Goal: Transaction & Acquisition: Purchase product/service

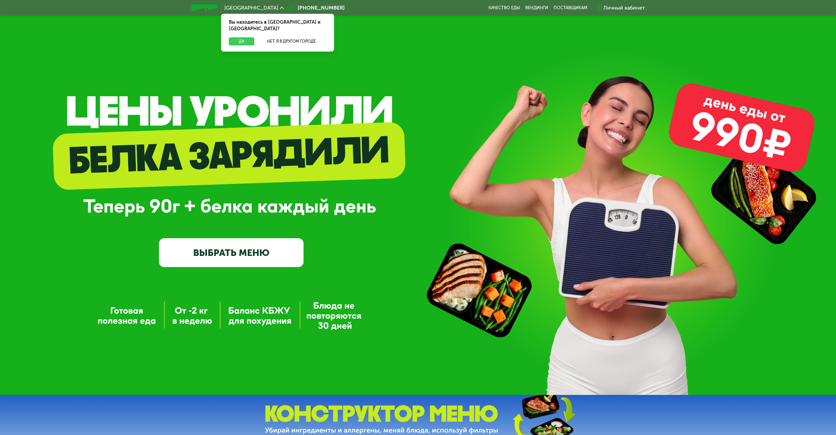
click at [253, 37] on button "Да" at bounding box center [241, 41] width 25 height 8
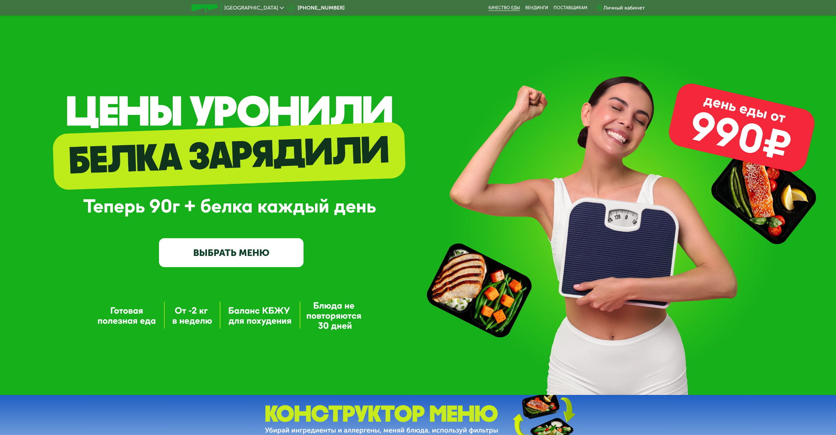
click at [515, 8] on link "Качество еды" at bounding box center [504, 7] width 32 height 5
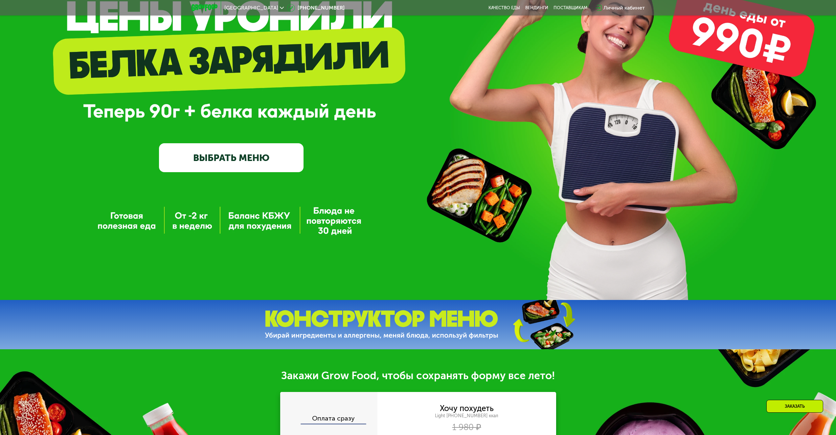
scroll to position [99, 0]
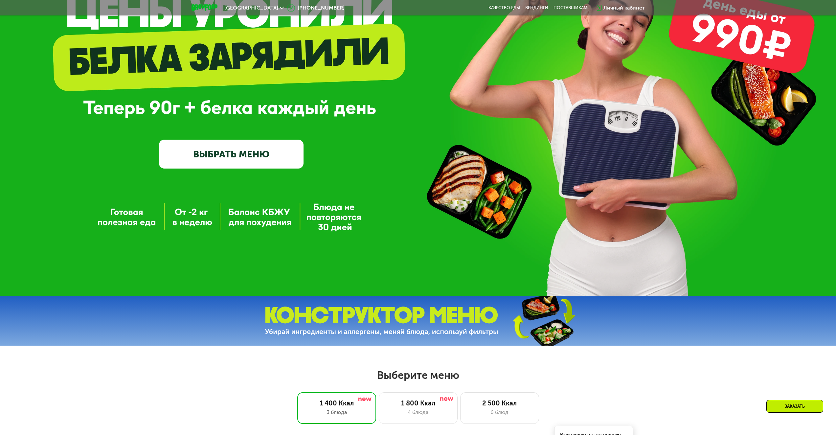
click at [249, 164] on link "ВЫБРАТЬ МЕНЮ" at bounding box center [231, 154] width 144 height 29
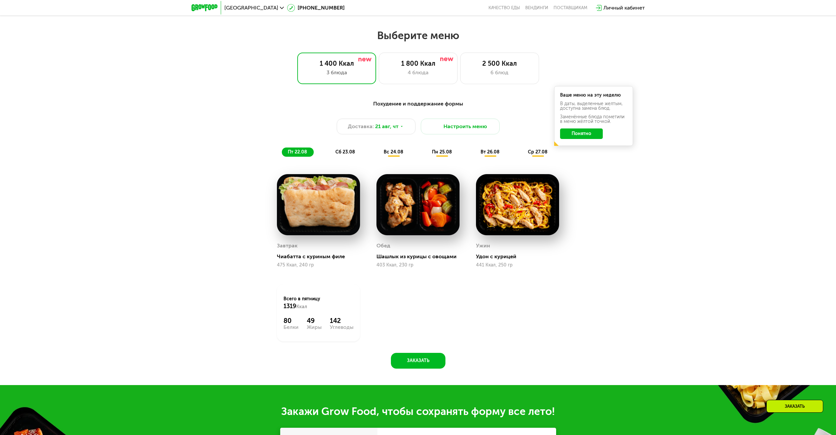
scroll to position [454, 0]
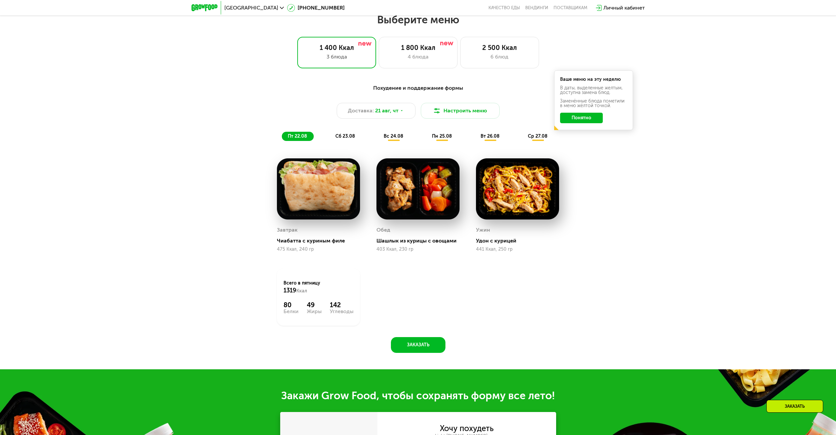
click at [392, 139] on span "вс 24.08" at bounding box center [394, 136] width 20 height 6
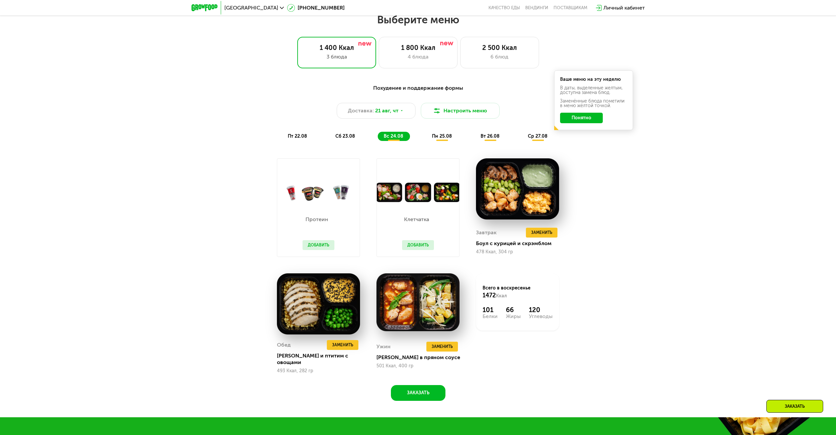
click at [292, 139] on span "пт 22.08" at bounding box center [297, 136] width 19 height 6
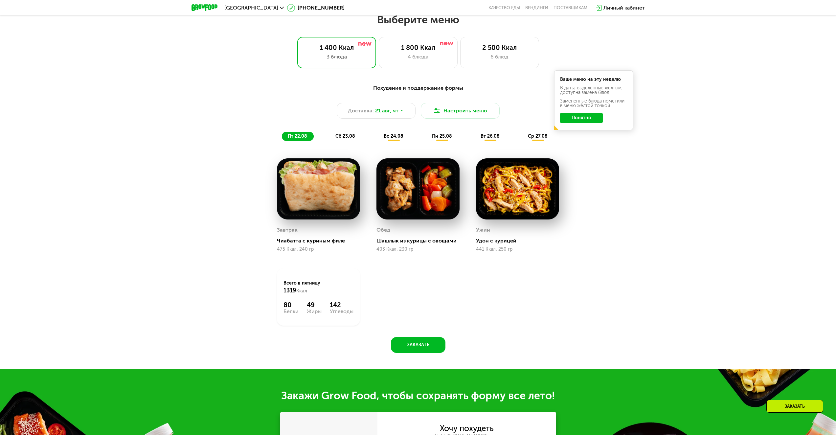
click at [349, 139] on span "сб 23.08" at bounding box center [345, 136] width 20 height 6
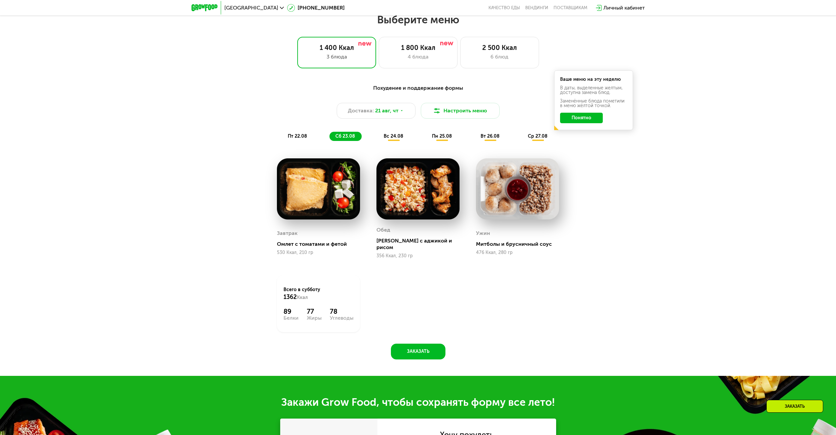
click at [329, 134] on div "пт 22.08" at bounding box center [345, 136] width 32 height 9
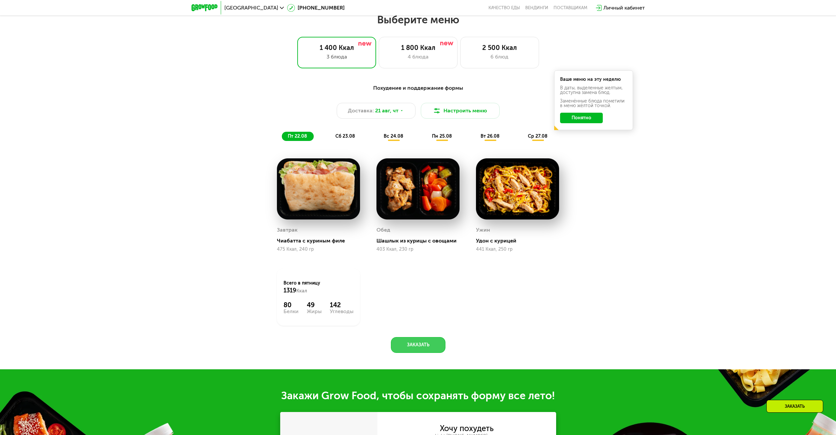
click at [414, 348] on button "Заказать" at bounding box center [418, 345] width 55 height 16
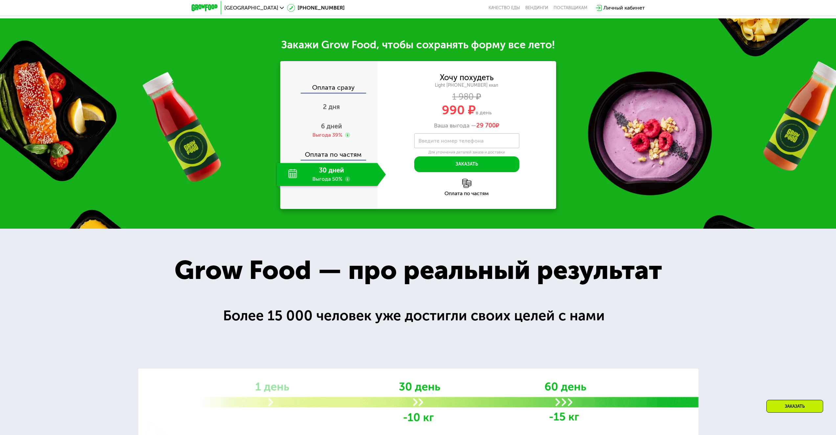
scroll to position [825, 0]
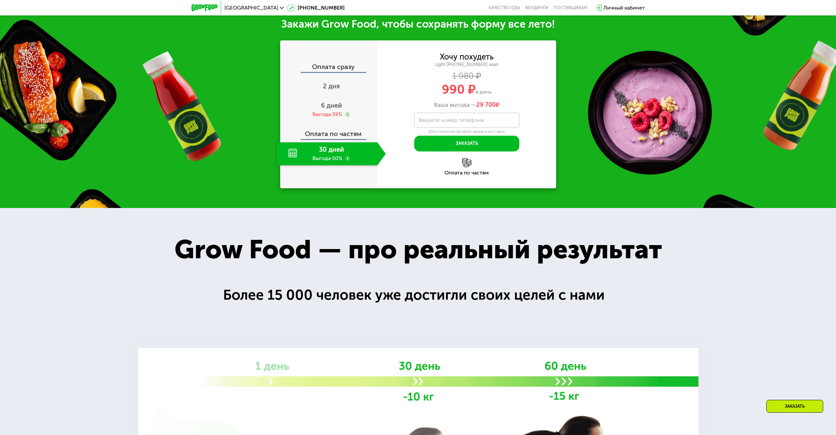
click at [336, 160] on div "30 дней Выгода 50%" at bounding box center [327, 153] width 100 height 23
click at [335, 90] on span "2 дня" at bounding box center [331, 86] width 17 height 8
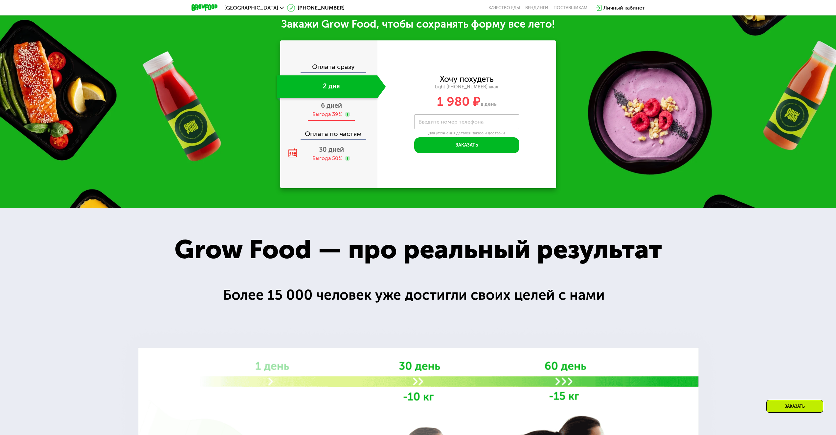
click at [321, 115] on div "Выгода 39%" at bounding box center [327, 114] width 30 height 7
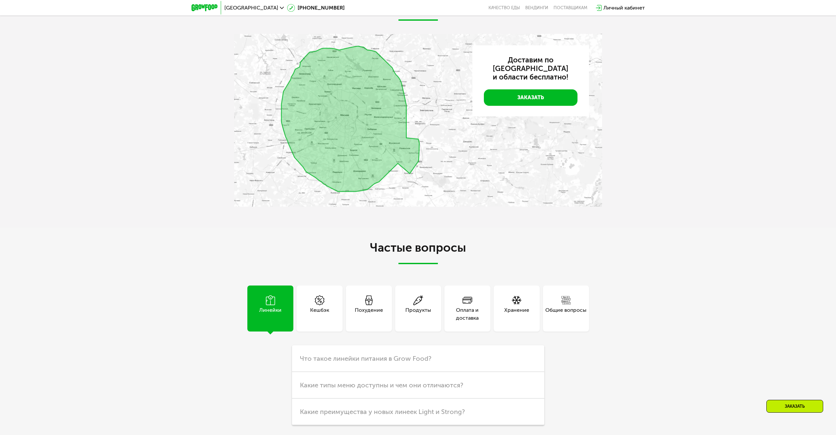
scroll to position [1843, 0]
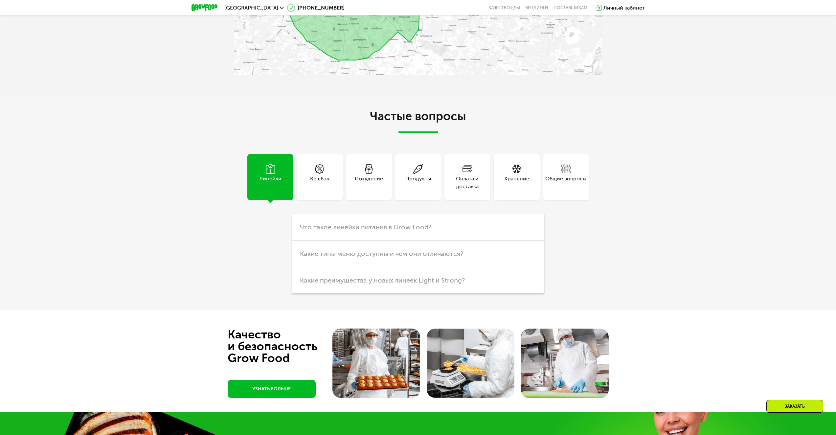
click at [453, 190] on div "Оплата и доставка" at bounding box center [467, 177] width 46 height 46
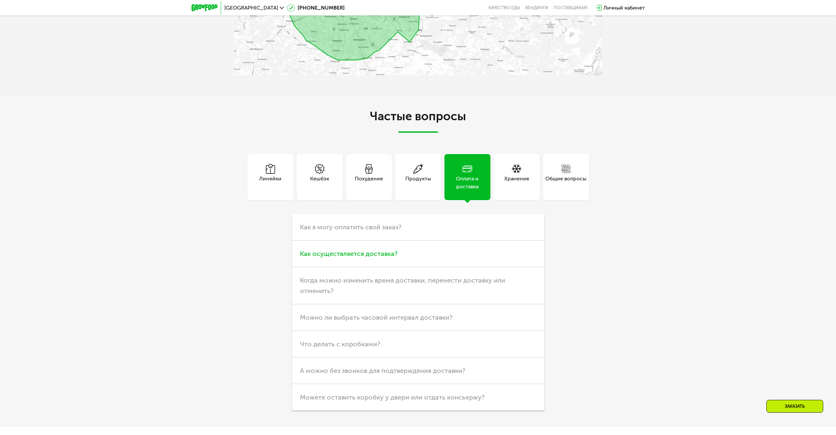
click at [387, 257] on span "Как осуществляется доставка?" at bounding box center [349, 254] width 98 height 8
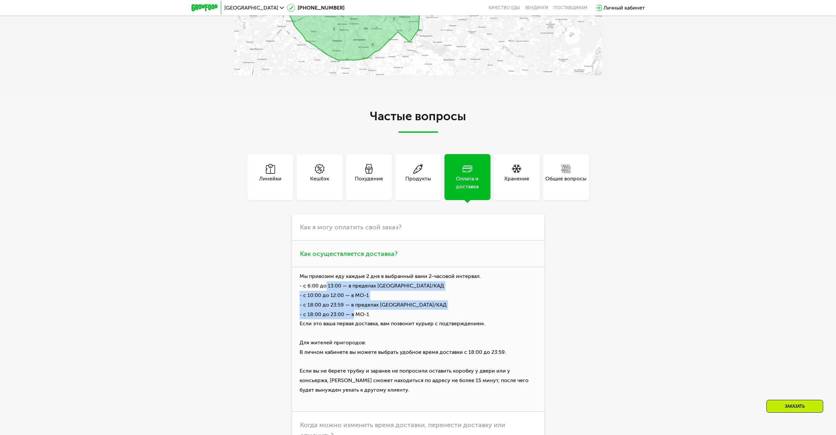
drag, startPoint x: 323, startPoint y: 290, endPoint x: 350, endPoint y: 315, distance: 36.7
click at [350, 315] on p "Мы привозим еду каждые 2 дня в выбранный вами 2-часовой интервал. - с 6:00 до 1…" at bounding box center [418, 339] width 252 height 144
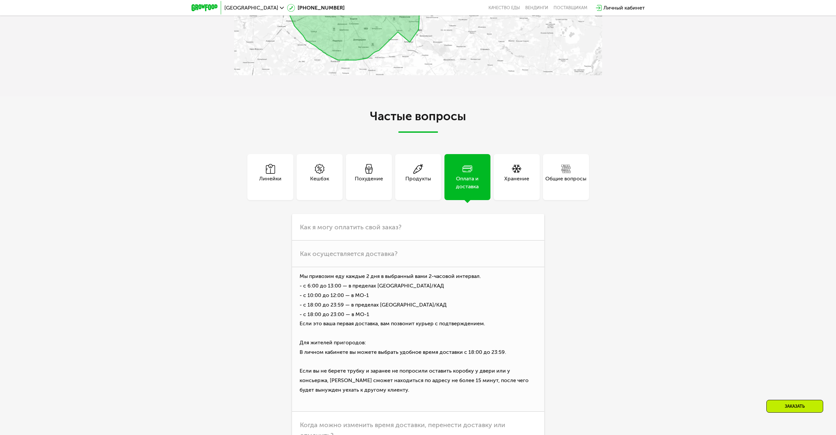
click at [670, 345] on div "Частые вопросы Линейки Кешбэк Похудение Продукты Оплата и доставка Хранение Общ…" at bounding box center [418, 333] width 836 height 475
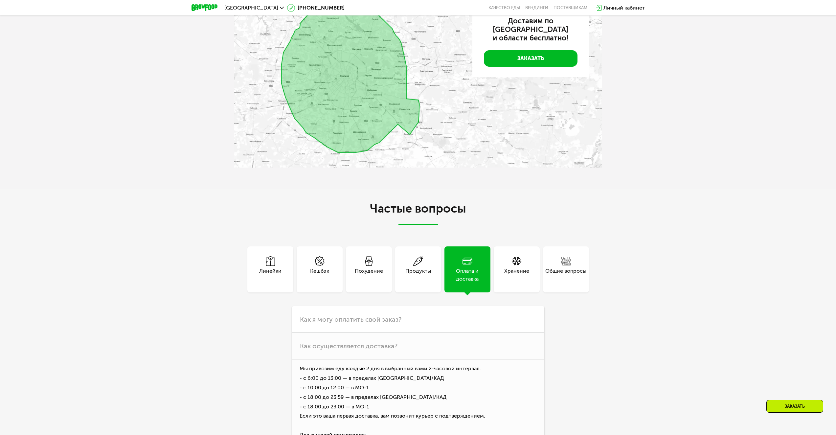
scroll to position [1810, 0]
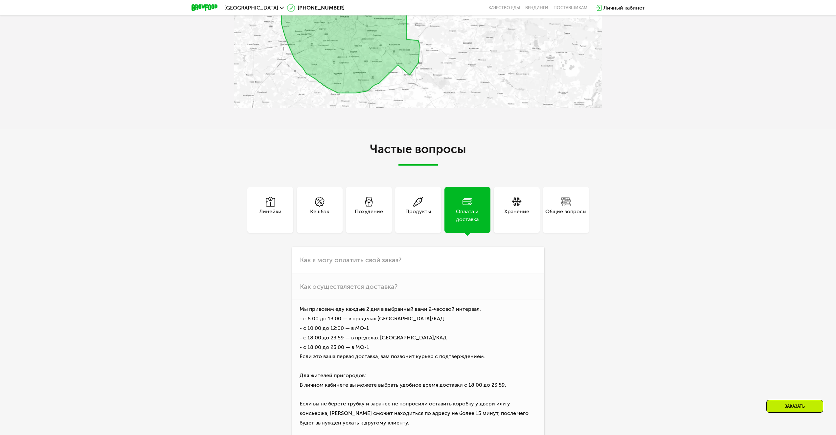
click at [534, 223] on div "Хранение" at bounding box center [517, 210] width 46 height 46
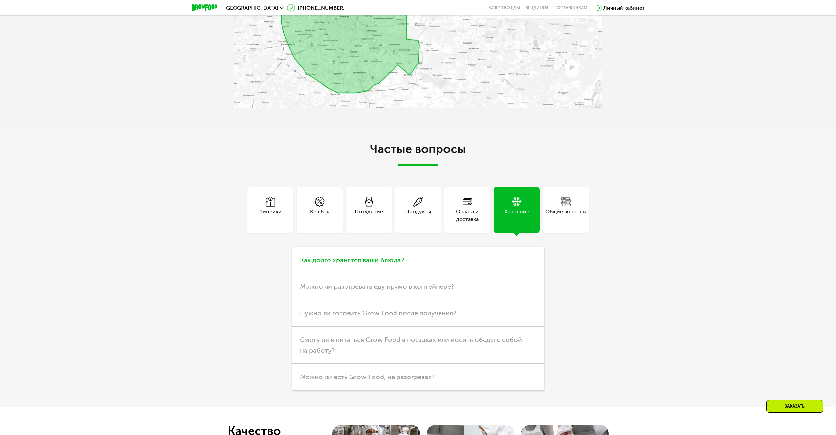
click at [399, 270] on h3 "Как долго хранятся ваши блюда?" at bounding box center [418, 260] width 252 height 27
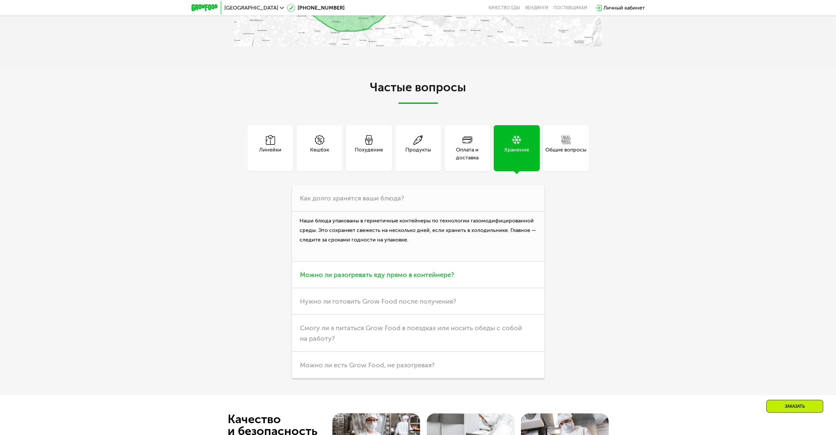
scroll to position [1876, 0]
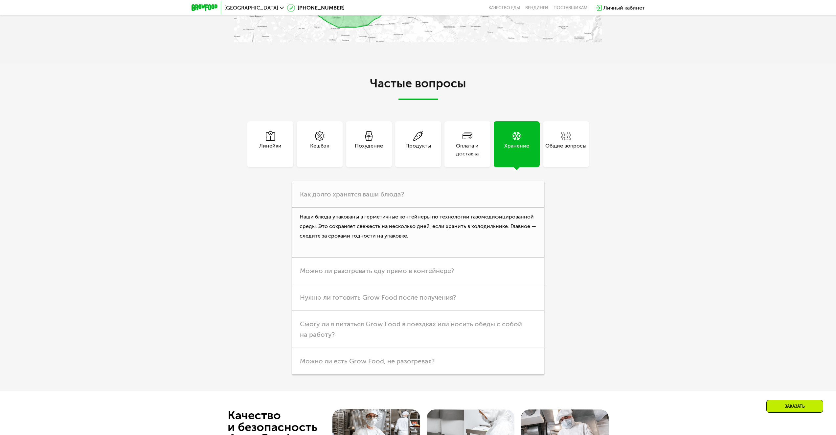
click at [569, 155] on div "Общие вопросы" at bounding box center [565, 150] width 41 height 16
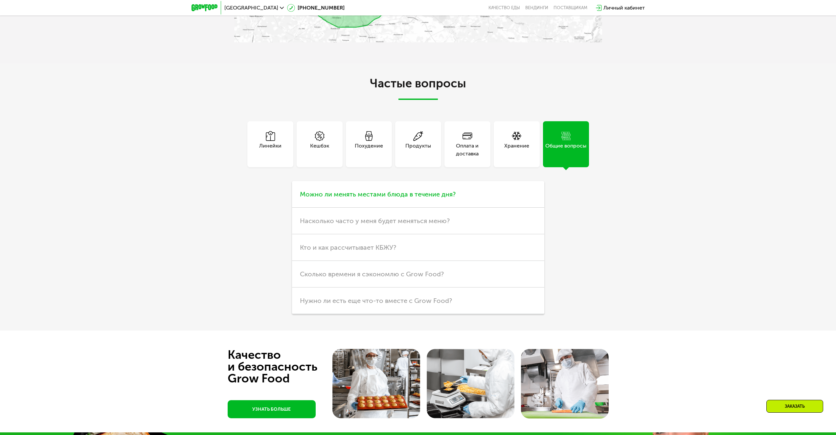
click at [425, 201] on h3 "Можно ли менять местами блюда в течение дня?" at bounding box center [418, 194] width 252 height 27
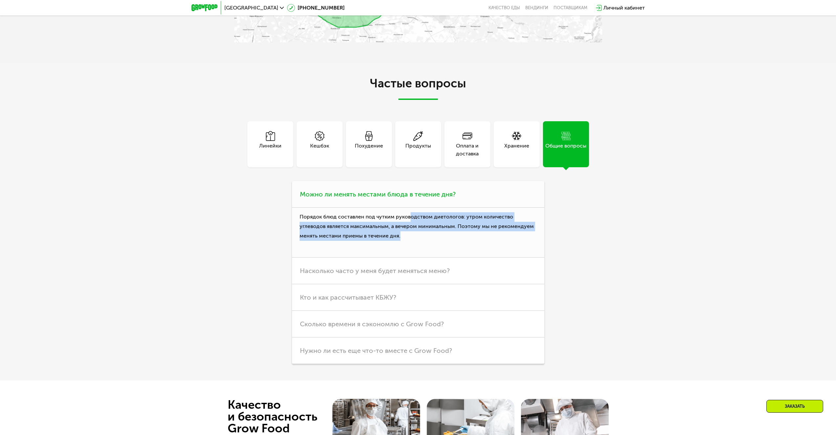
drag, startPoint x: 408, startPoint y: 223, endPoint x: 443, endPoint y: 242, distance: 39.4
click at [435, 240] on p "Порядок блюд составлен под чутким руководством диетологов: утром количество угл…" at bounding box center [418, 233] width 252 height 50
click at [525, 248] on p "Порядок блюд составлен под чутким руководством диетологов: утром количество угл…" at bounding box center [418, 233] width 252 height 50
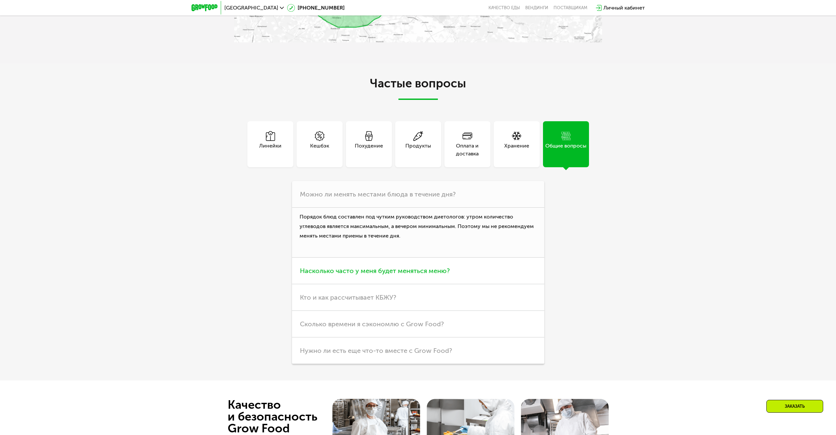
click at [444, 278] on h3 "Насколько часто у меня будет меняться меню?" at bounding box center [418, 270] width 252 height 27
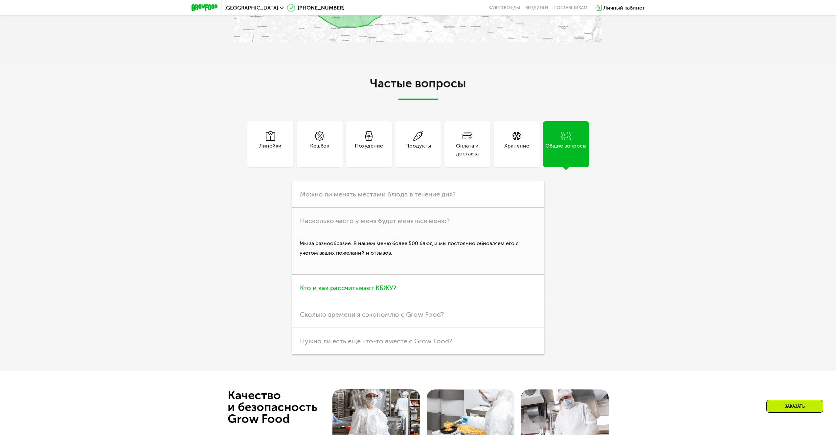
click at [469, 287] on h3 "Кто и как рассчитывает КБЖУ?" at bounding box center [418, 288] width 252 height 27
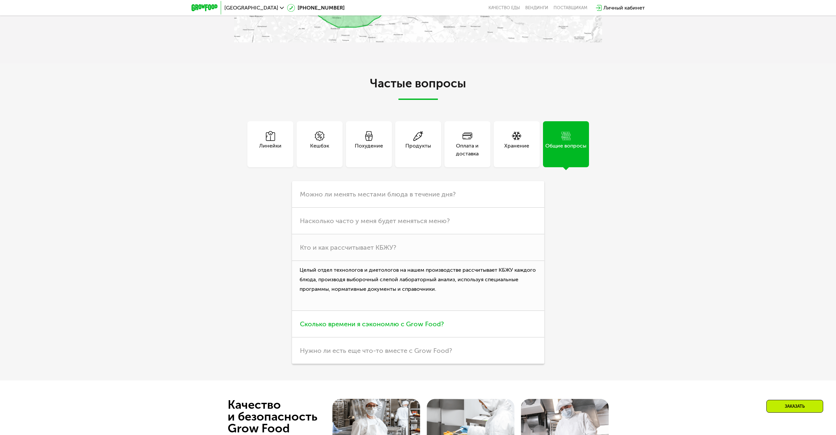
click at [436, 322] on span "Сколько времени я сэкономлю с Grow Food?" at bounding box center [372, 324] width 144 height 8
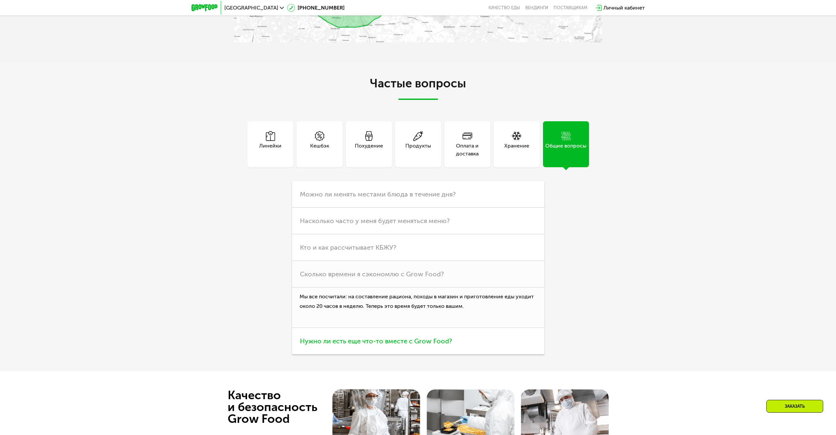
click at [427, 345] on span "Нужно ли есть еще что-то вместе с Grow Food?" at bounding box center [376, 341] width 152 height 8
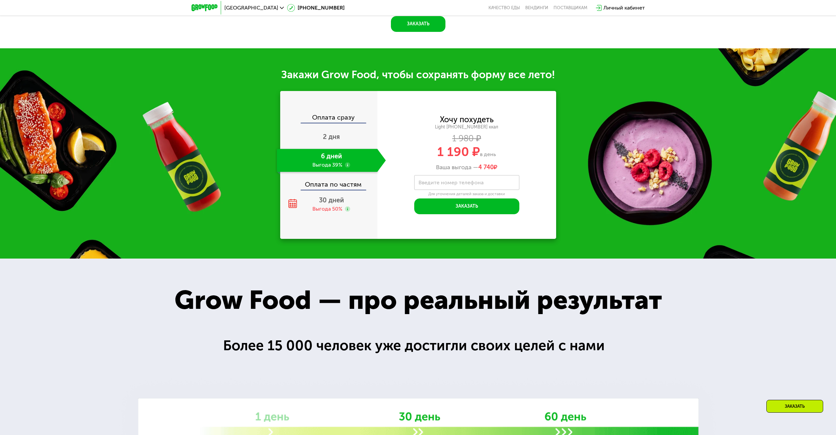
scroll to position [760, 0]
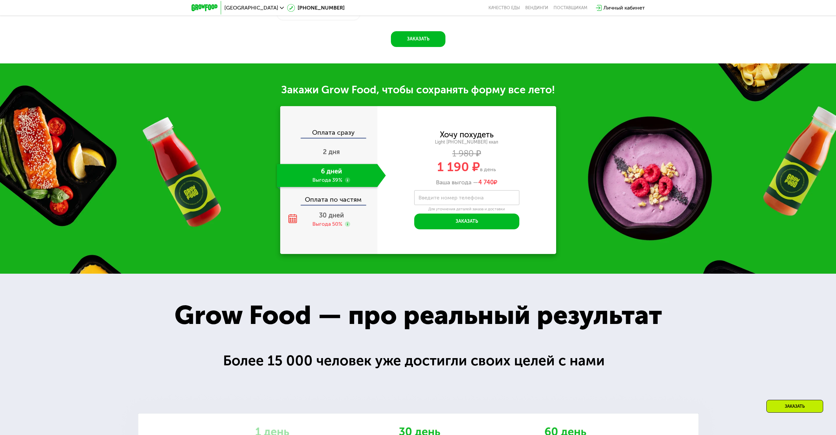
click at [347, 136] on div "Оплата сразу" at bounding box center [329, 133] width 97 height 9
click at [333, 147] on div "2 дня" at bounding box center [331, 152] width 109 height 23
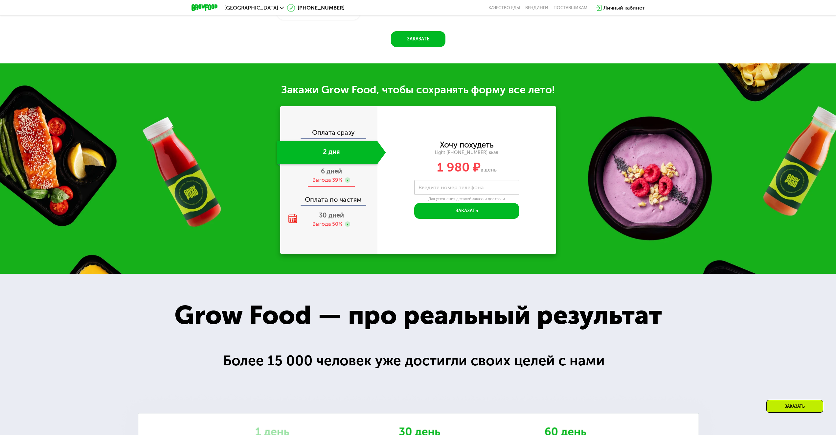
click at [337, 175] on span "6 дней" at bounding box center [331, 171] width 21 height 8
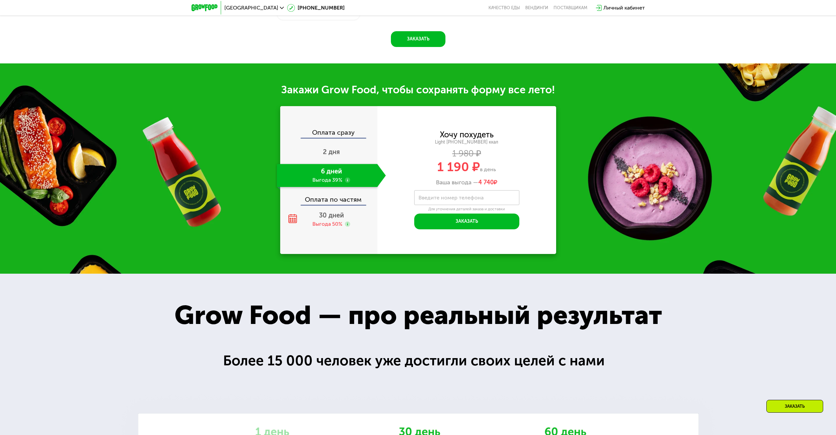
drag, startPoint x: 472, startPoint y: 138, endPoint x: 540, endPoint y: 186, distance: 83.9
click at [540, 186] on div "Хочу похудеть Light 1400 ~1400 ккал 1 980 ₽ 1 190 ₽ в день Ваша выгода — 4 740 ₽" at bounding box center [466, 158] width 179 height 55
click at [682, 260] on div "Закажи Grow Food, чтобы сохранять форму все лето! Оплата сразу 2 дня 6 дней Выг…" at bounding box center [418, 168] width 836 height 210
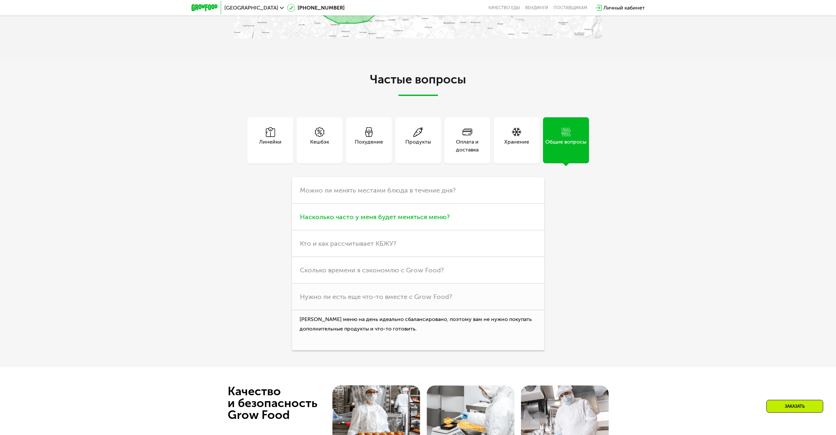
scroll to position [1909, 0]
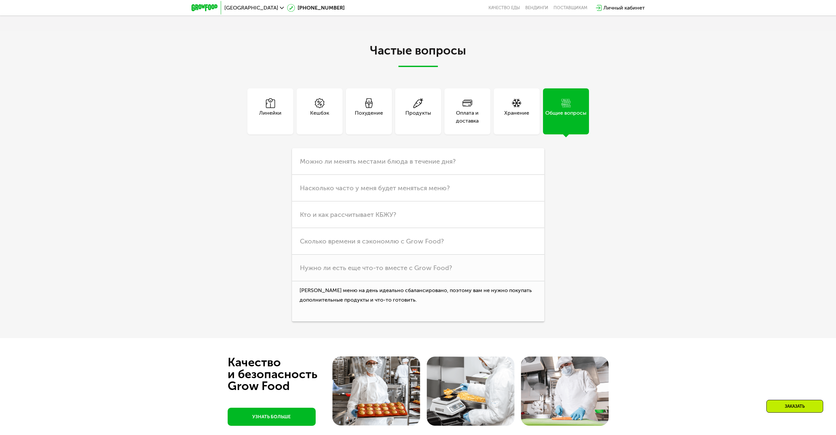
click at [466, 128] on div "Оплата и доставка" at bounding box center [467, 111] width 46 height 46
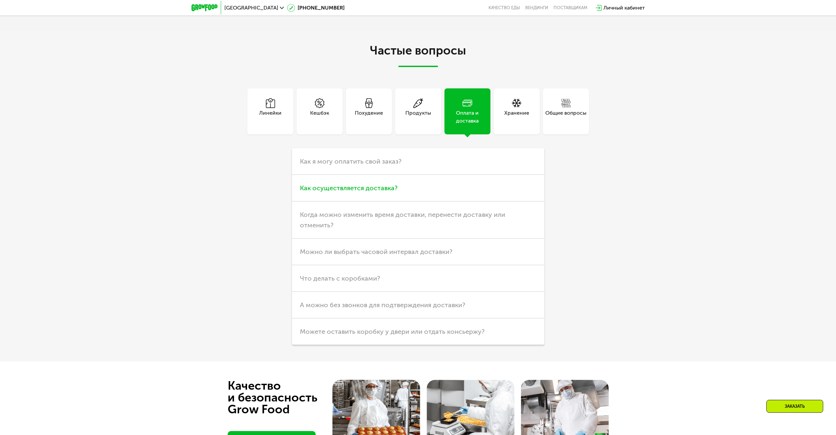
click at [367, 199] on h3 "Как осуществляется доставка?" at bounding box center [418, 188] width 252 height 27
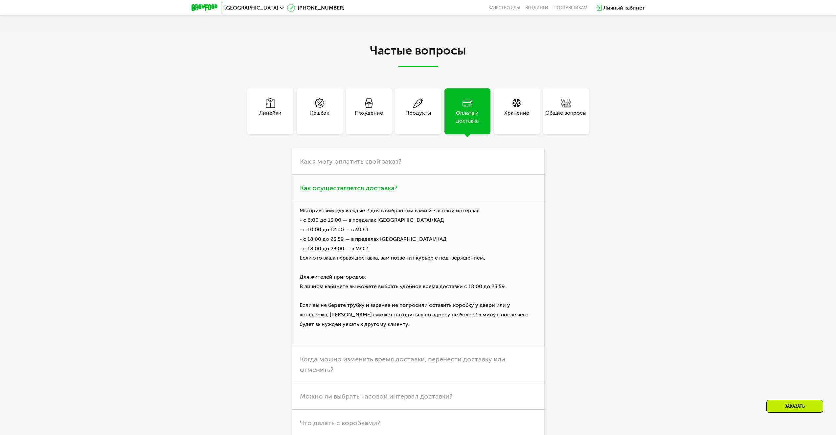
drag, startPoint x: 344, startPoint y: 214, endPoint x: 407, endPoint y: 248, distance: 71.5
click at [404, 248] on p "Мы привозим еду каждые 2 дня в выбранный вами 2-часовой интервал. - с 6:00 до 1…" at bounding box center [418, 273] width 252 height 144
click at [491, 241] on p "Мы привозим еду каждые 2 дня в выбранный вами 2-часовой интервал. - с 6:00 до 1…" at bounding box center [418, 273] width 252 height 144
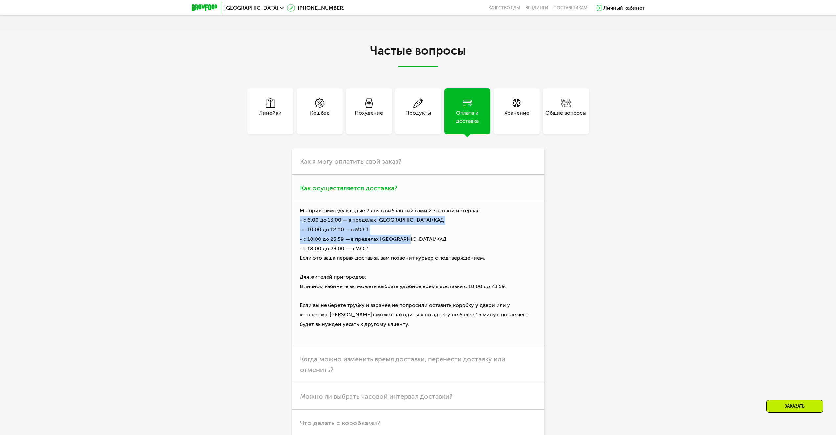
drag, startPoint x: 491, startPoint y: 241, endPoint x: 400, endPoint y: 227, distance: 92.4
click at [402, 227] on p "Мы привозим еду каждые 2 дня в выбранный вами 2-часовой интервал. - с 6:00 до 1…" at bounding box center [418, 273] width 252 height 144
drag, startPoint x: 322, startPoint y: 210, endPoint x: 431, endPoint y: 251, distance: 117.2
click at [407, 249] on p "Мы привозим еду каждые 2 дня в выбранный вами 2-часовой интервал. - с 6:00 до 1…" at bounding box center [418, 273] width 252 height 144
click at [525, 235] on p "Мы привозим еду каждые 2 дня в выбранный вами 2-часовой интервал. - с 6:00 до 1…" at bounding box center [418, 273] width 252 height 144
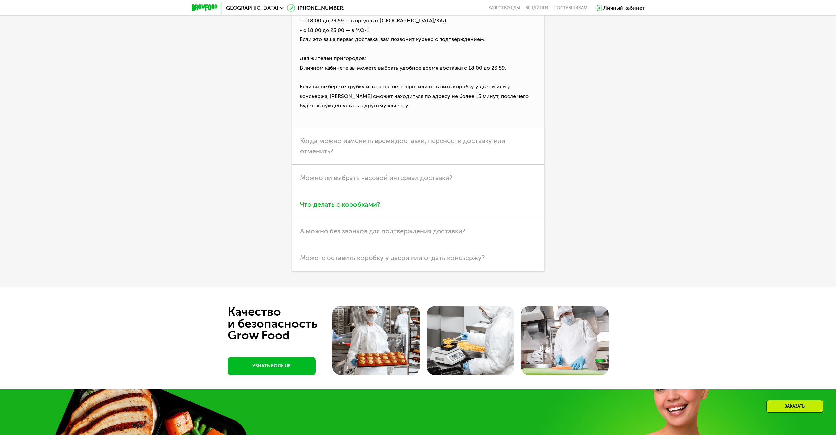
scroll to position [2139, 0]
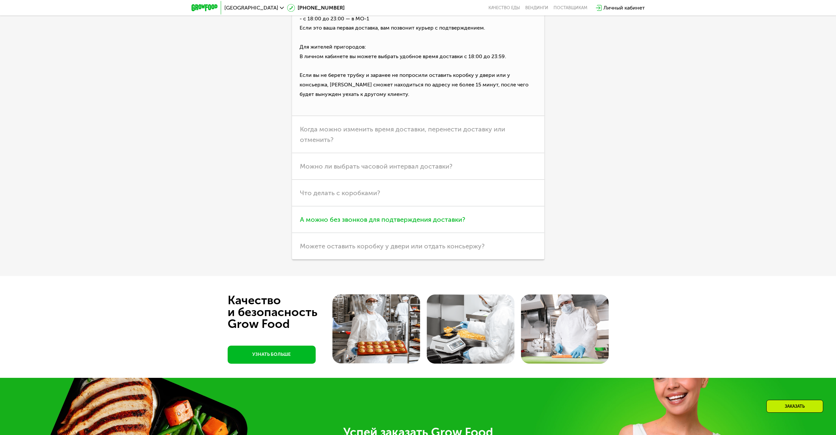
click at [463, 216] on h3 "А можно без звонков для подтверждения доставки?" at bounding box center [418, 219] width 252 height 27
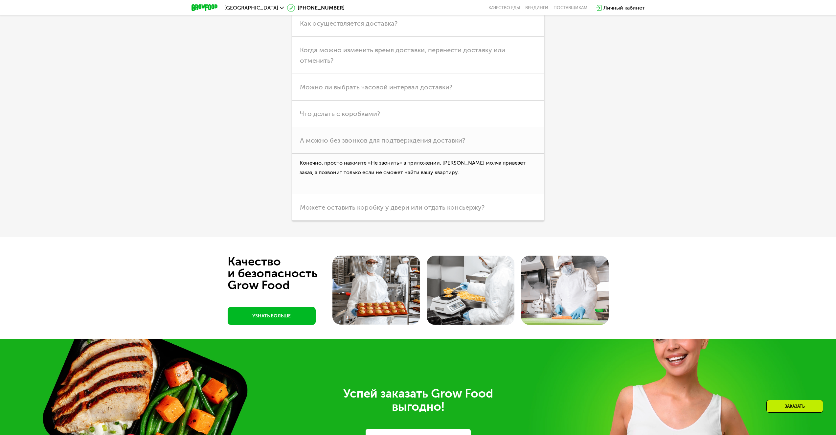
scroll to position [2073, 0]
click at [464, 210] on span "Можете оставить коробку у двери или отдать консьержу?" at bounding box center [392, 208] width 185 height 8
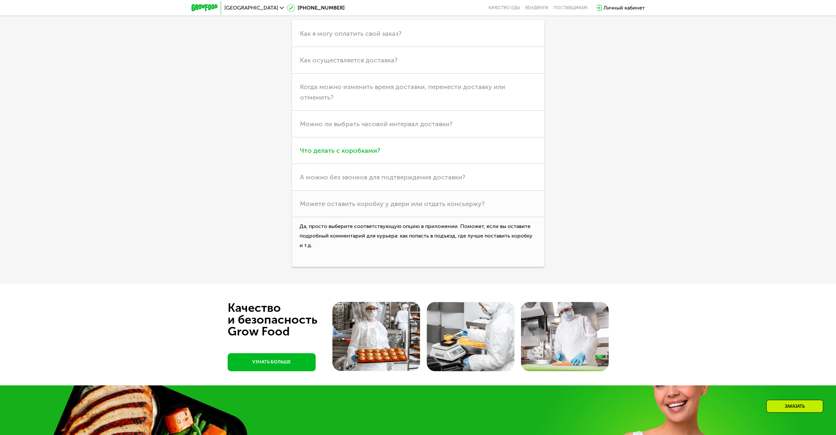
scroll to position [2007, 0]
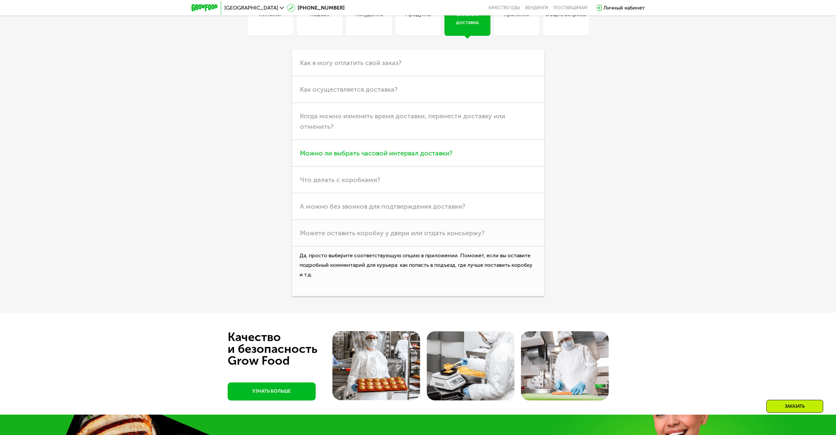
click at [427, 157] on span "Можно ли выбрать часовой интервал доставки?" at bounding box center [376, 153] width 152 height 8
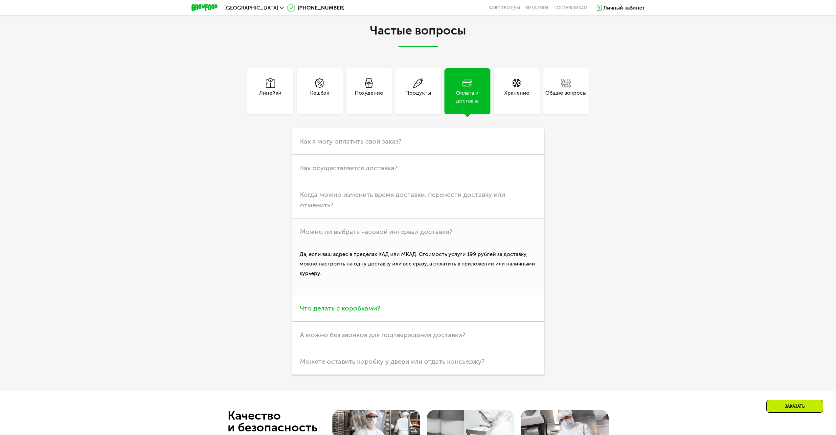
scroll to position [1843, 0]
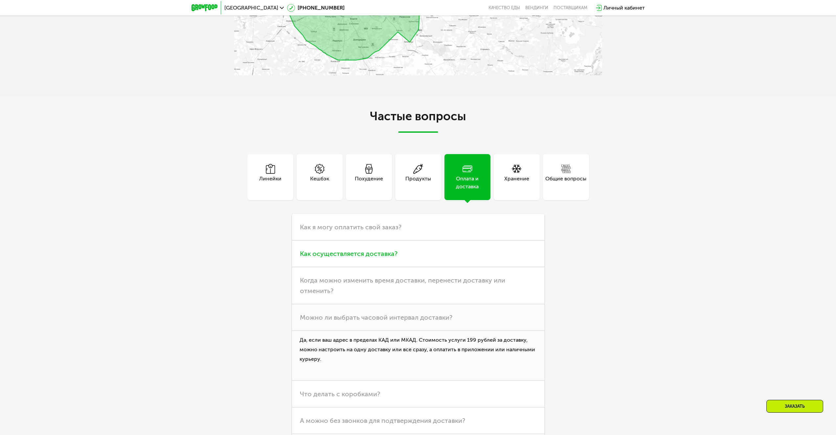
click at [417, 257] on h3 "Как осуществляется доставка?" at bounding box center [418, 253] width 252 height 27
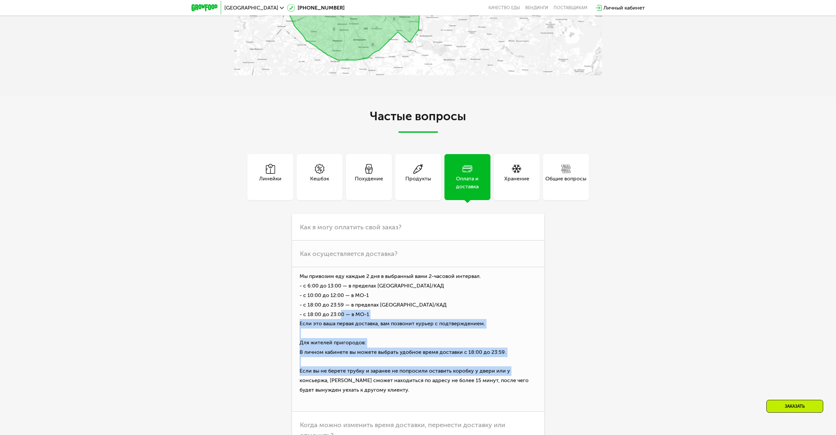
drag, startPoint x: 337, startPoint y: 321, endPoint x: 547, endPoint y: 377, distance: 216.9
click at [534, 378] on p "Мы привозим еду каждые 2 дня в выбранный вами 2-часовой интервал. - с 6:00 до 1…" at bounding box center [418, 339] width 252 height 144
click at [600, 351] on div "Линейки Кешбэк Похудение Продукты Оплата и доставка Хранение Общие вопросы Что …" at bounding box center [418, 354] width 368 height 401
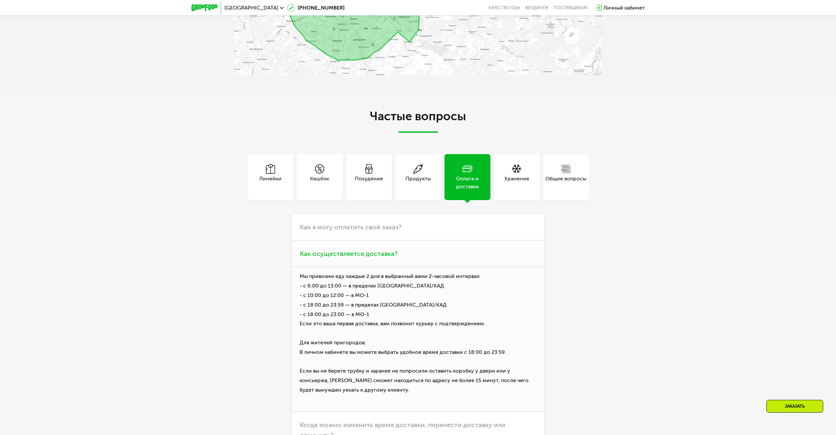
click at [462, 307] on p "Мы привозим еду каждые 2 дня в выбранный вами 2-часовой интервал. - с 6:00 до 1…" at bounding box center [418, 339] width 252 height 144
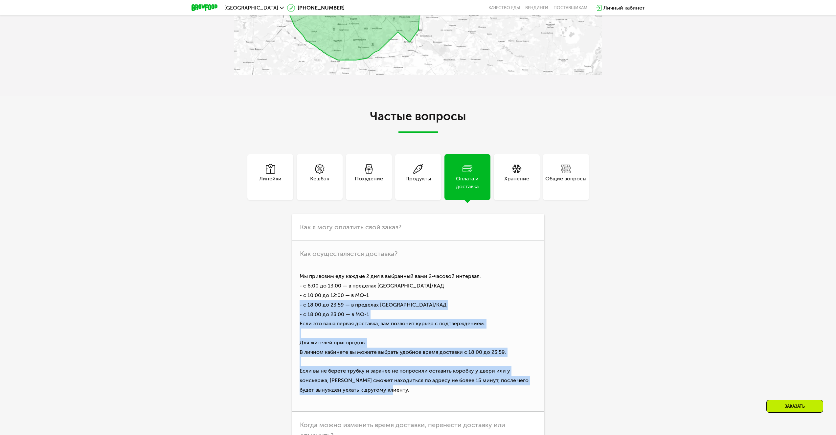
drag, startPoint x: 602, startPoint y: 390, endPoint x: 633, endPoint y: 404, distance: 33.8
click at [632, 404] on div "Частые вопросы Линейки Кешбэк Похудение Продукты Оплата и доставка Хранение Общ…" at bounding box center [418, 333] width 836 height 475
click at [654, 358] on div "Частые вопросы Линейки Кешбэк Похудение Продукты Оплата и доставка Хранение Общ…" at bounding box center [418, 333] width 836 height 475
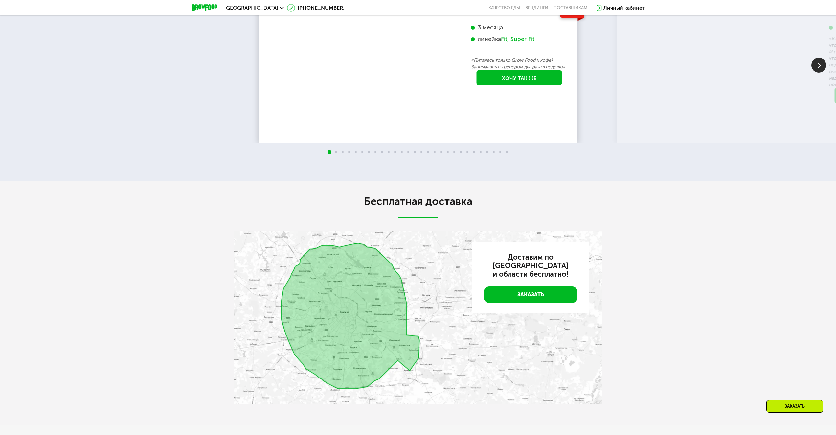
scroll to position [1383, 0]
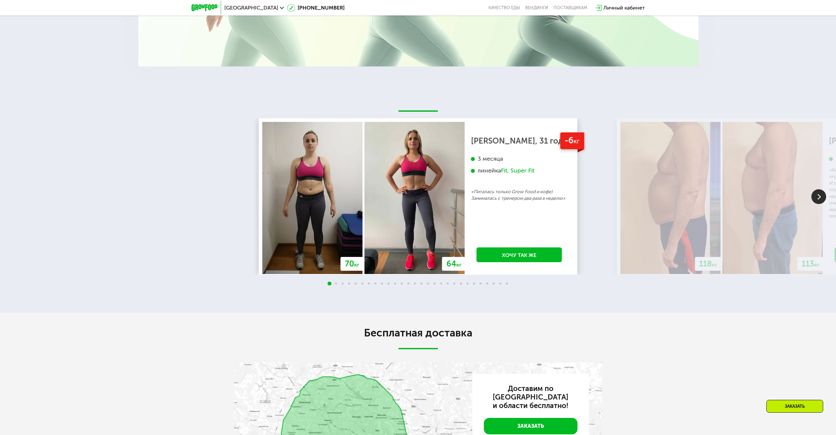
click at [821, 203] on img at bounding box center [818, 196] width 15 height 15
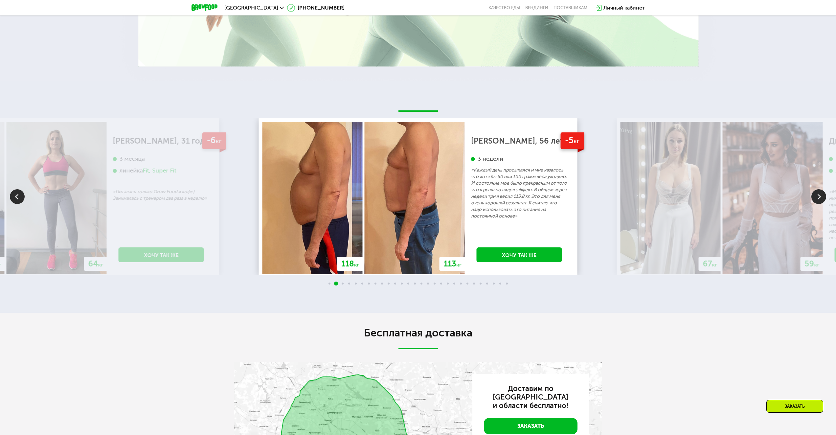
click at [814, 201] on img at bounding box center [818, 196] width 15 height 15
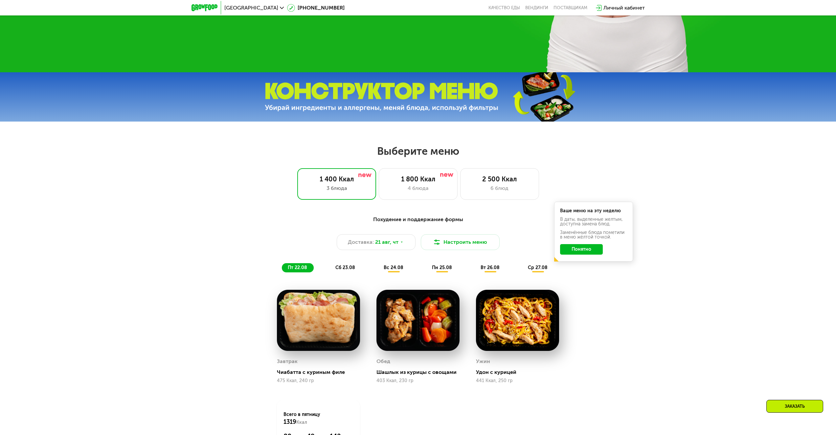
scroll to position [234, 0]
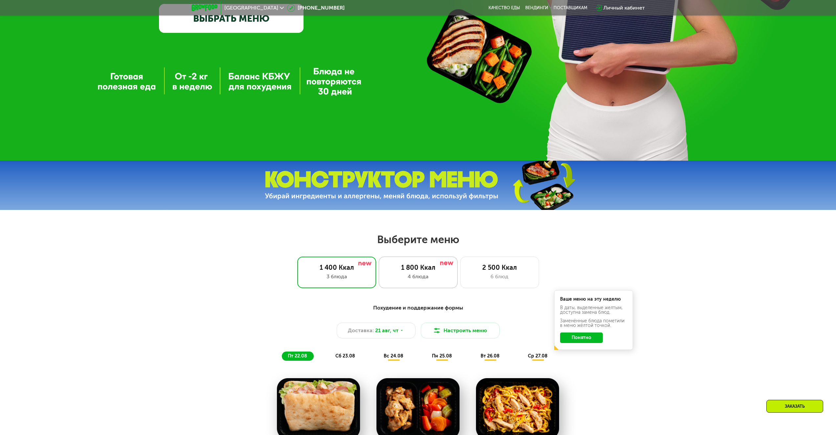
click at [460, 283] on div "1 800 Ккал 4 блюда" at bounding box center [499, 272] width 79 height 32
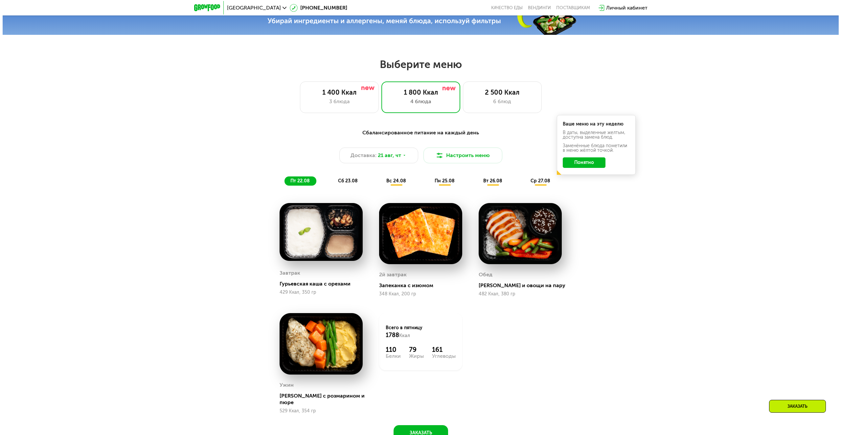
scroll to position [431, 0]
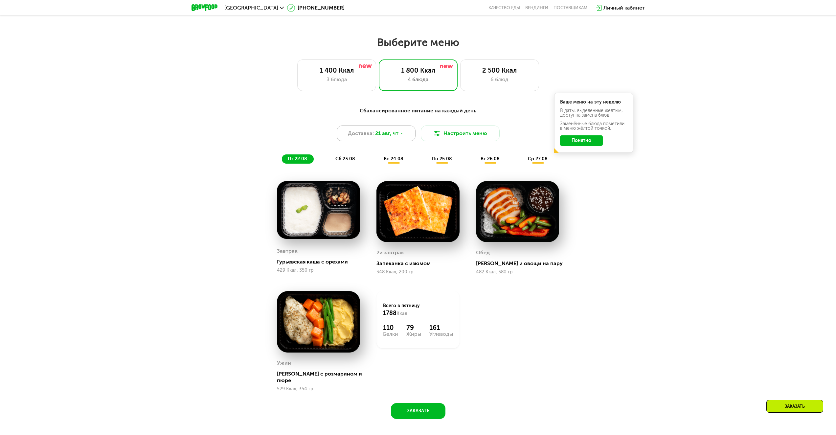
click at [370, 141] on div "Доставка: 21 авг, чт" at bounding box center [376, 133] width 79 height 16
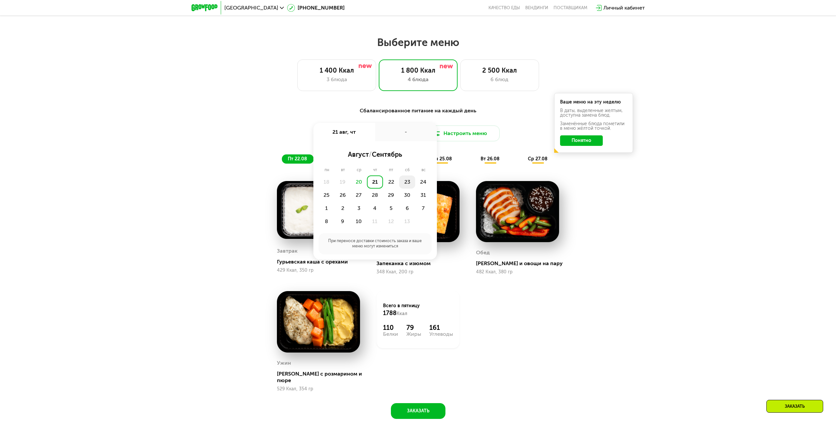
click at [415, 185] on div "23" at bounding box center [423, 181] width 16 height 13
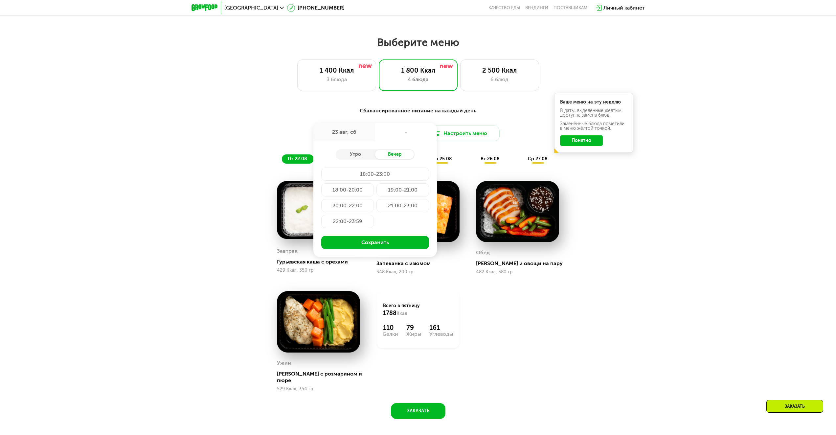
click at [352, 136] on div "23 авг, сб" at bounding box center [344, 132] width 62 height 18
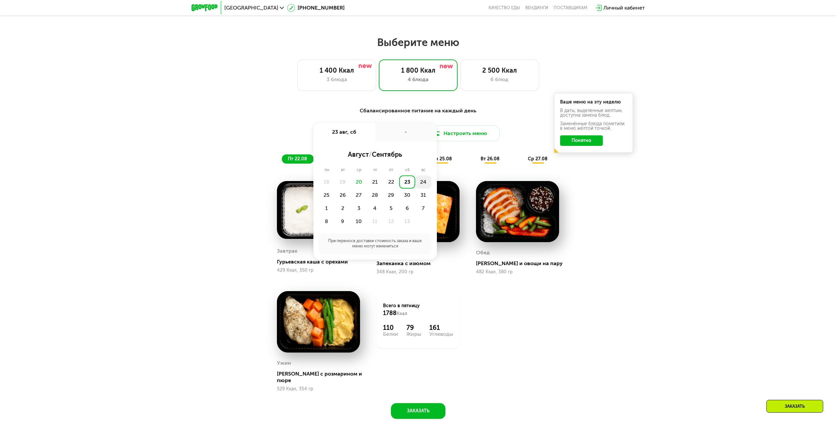
click at [335, 188] on div "24" at bounding box center [327, 194] width 16 height 13
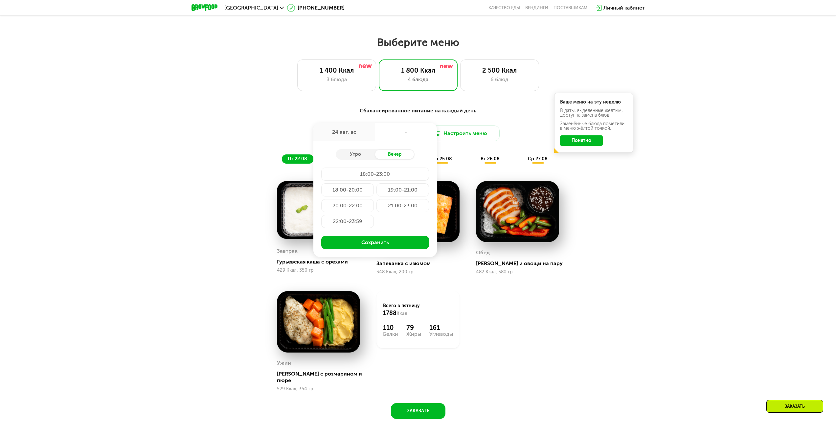
click at [376, 195] on div "18:00-20:00" at bounding box center [402, 189] width 53 height 13
click at [407, 247] on button "Сохранить" at bounding box center [375, 242] width 108 height 13
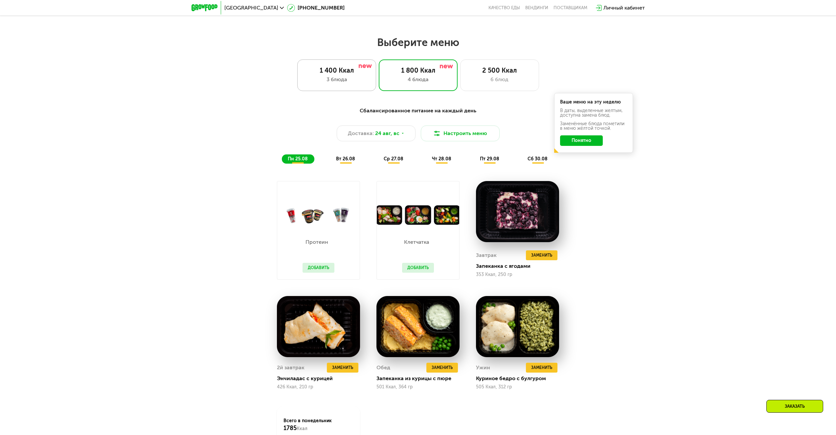
click at [379, 86] on div "1 400 Ккал 3 блюда" at bounding box center [418, 75] width 79 height 32
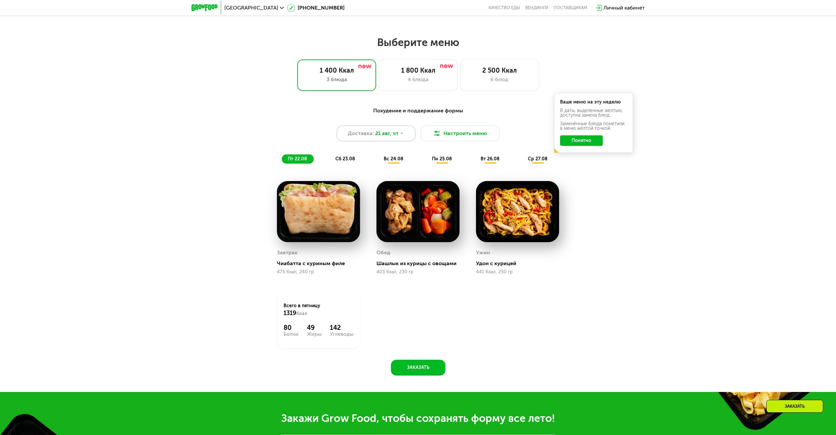
click at [388, 133] on span "21 авг, чт" at bounding box center [386, 133] width 23 height 8
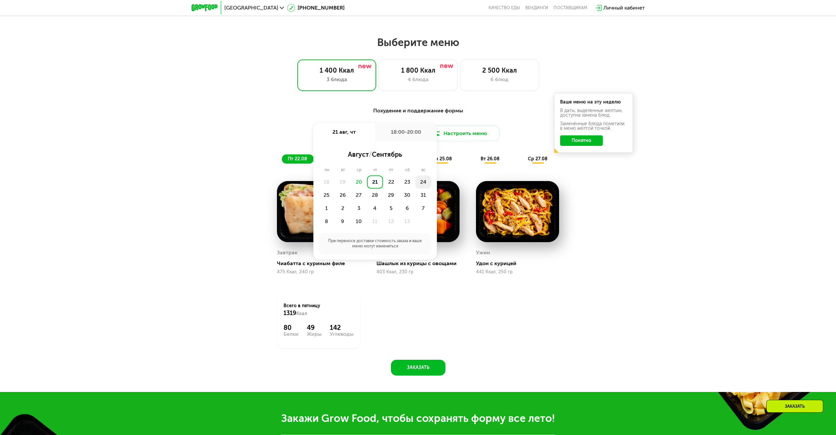
click at [335, 188] on div "24" at bounding box center [327, 194] width 16 height 13
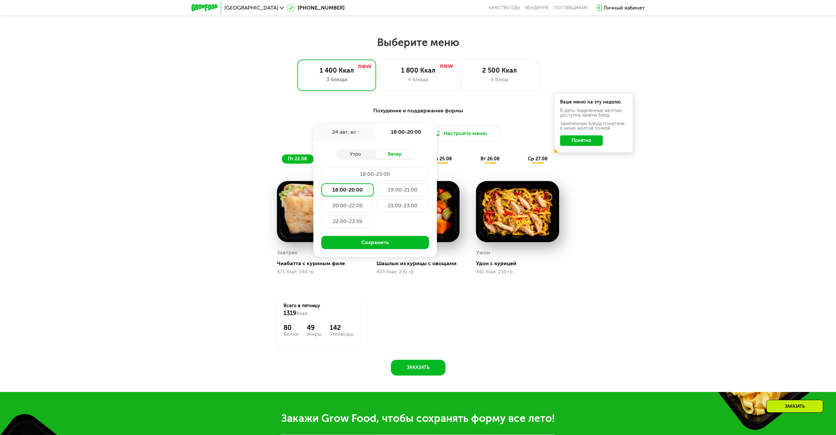
click at [360, 195] on div "18:00-20:00" at bounding box center [347, 189] width 53 height 13
click at [378, 249] on button "Сохранить" at bounding box center [375, 242] width 108 height 13
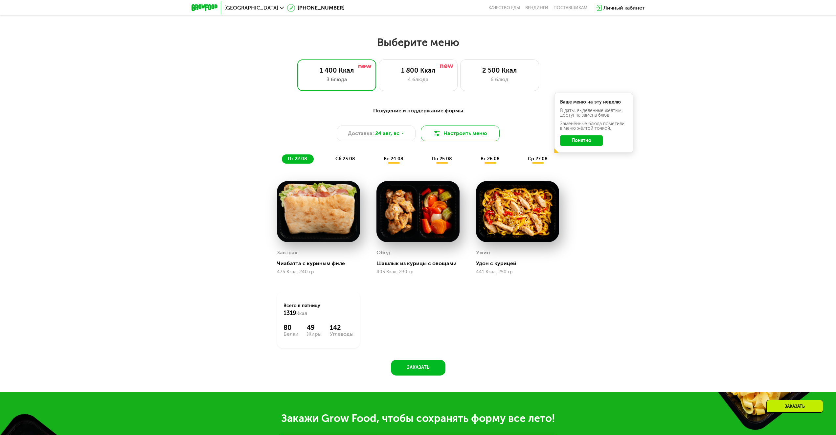
click at [468, 133] on button "Настроить меню" at bounding box center [460, 133] width 79 height 16
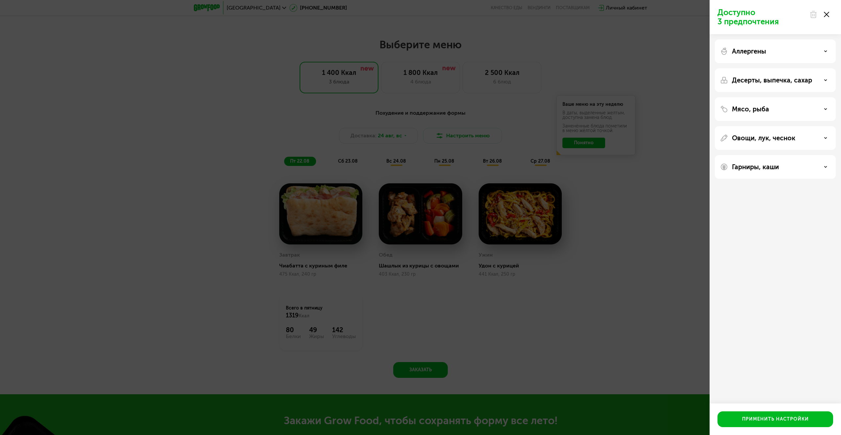
click at [791, 51] on div "Аллергены" at bounding box center [775, 51] width 110 height 8
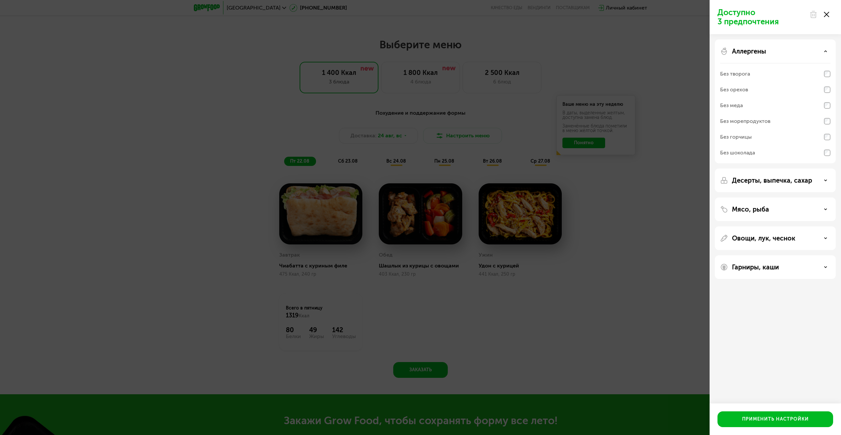
click at [823, 113] on div "Без меда" at bounding box center [775, 121] width 110 height 16
click at [827, 129] on div "Без морепродуктов" at bounding box center [775, 137] width 110 height 16
click at [740, 184] on p "Десерты, выпечка, сахар" at bounding box center [772, 180] width 80 height 8
click at [778, 279] on div "Мясо, рыба" at bounding box center [775, 278] width 110 height 8
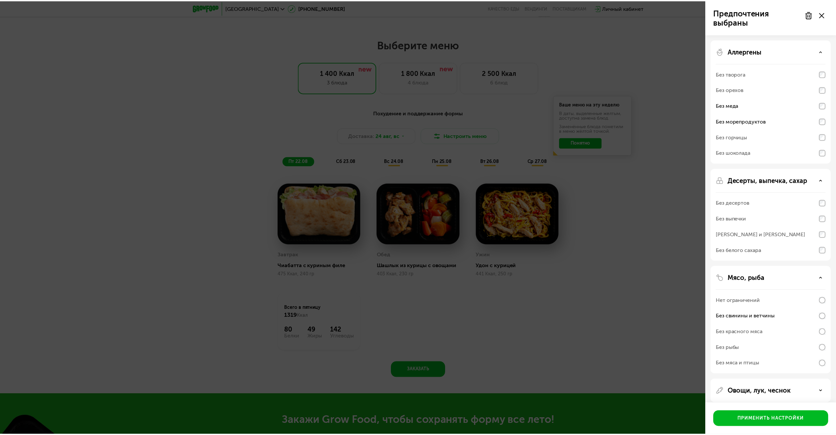
scroll to position [35, 0]
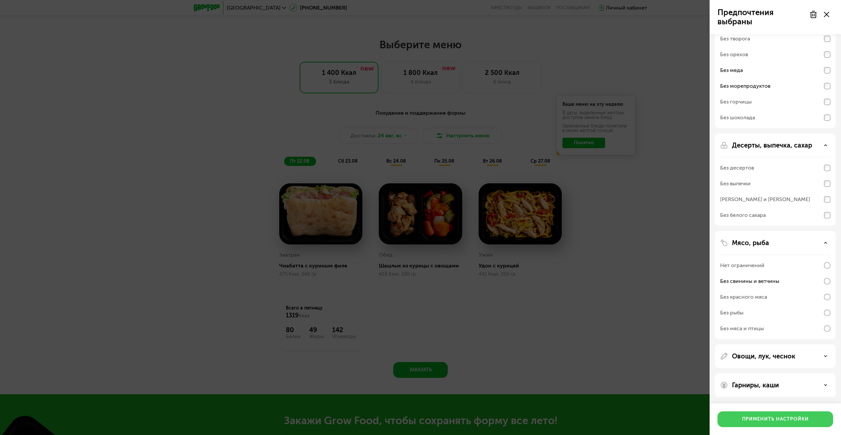
drag, startPoint x: 796, startPoint y: 417, endPoint x: 789, endPoint y: 417, distance: 6.9
click at [795, 417] on div "Применить настройки" at bounding box center [775, 419] width 67 height 7
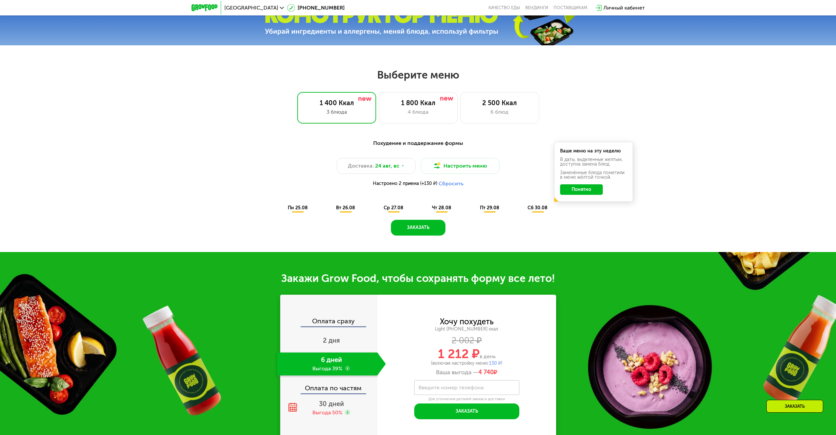
scroll to position [398, 0]
drag, startPoint x: 424, startPoint y: 188, endPoint x: 525, endPoint y: 235, distance: 111.7
click at [525, 235] on div "Похудение и поддержание формы Доставка: 24 авг, вс Настроить меню Настроено 2 п…" at bounding box center [418, 186] width 405 height 100
click at [689, 228] on div "Похудение и поддержание формы Доставка: 24 авг, вс Настроить меню Настроено 2 п…" at bounding box center [418, 191] width 836 height 122
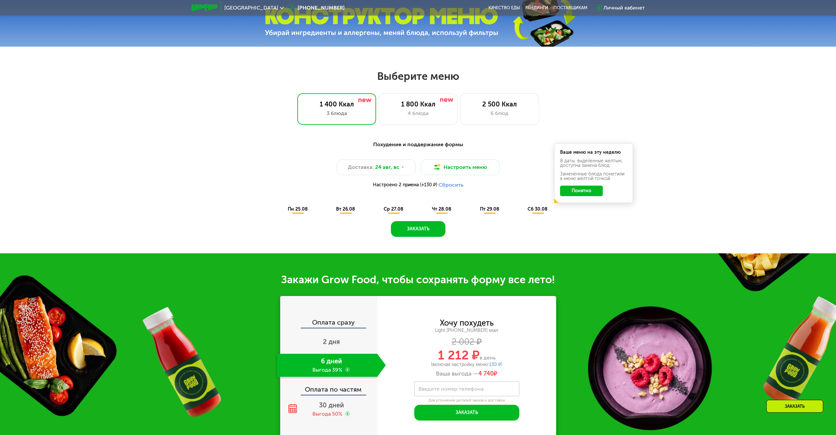
scroll to position [333, 0]
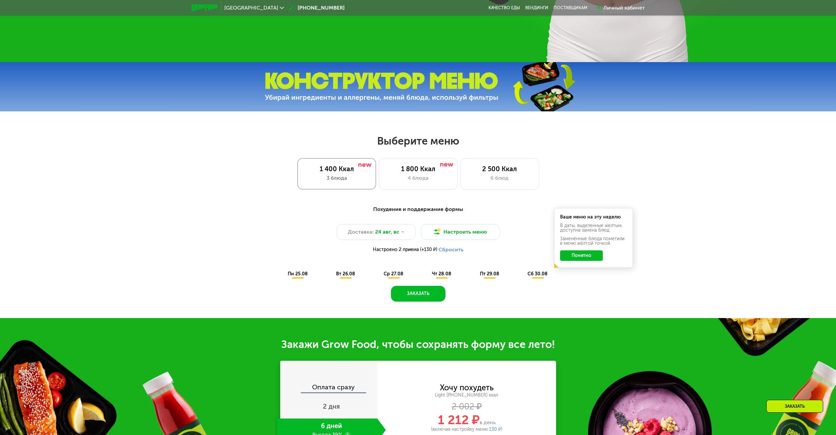
click at [353, 182] on div "3 блюда" at bounding box center [336, 178] width 65 height 8
click at [301, 276] on span "пн 25.08" at bounding box center [298, 274] width 20 height 6
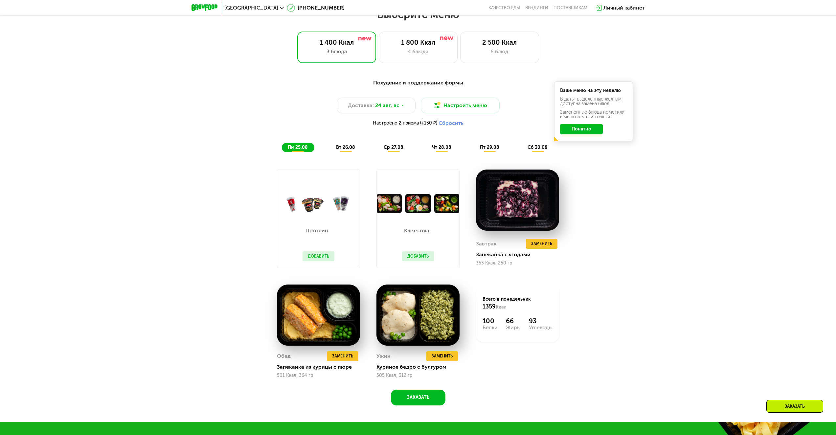
scroll to position [497, 0]
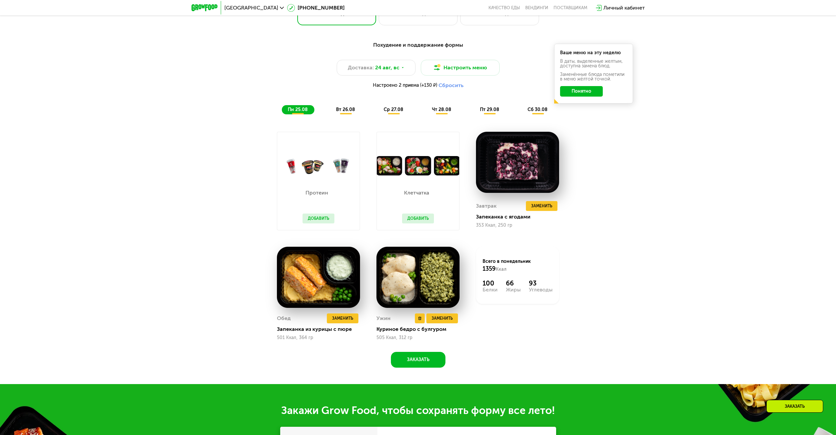
click at [403, 285] on img at bounding box center [417, 277] width 83 height 61
click at [537, 175] on img at bounding box center [517, 162] width 83 height 61
click at [425, 218] on button "Добавить" at bounding box center [418, 218] width 32 height 10
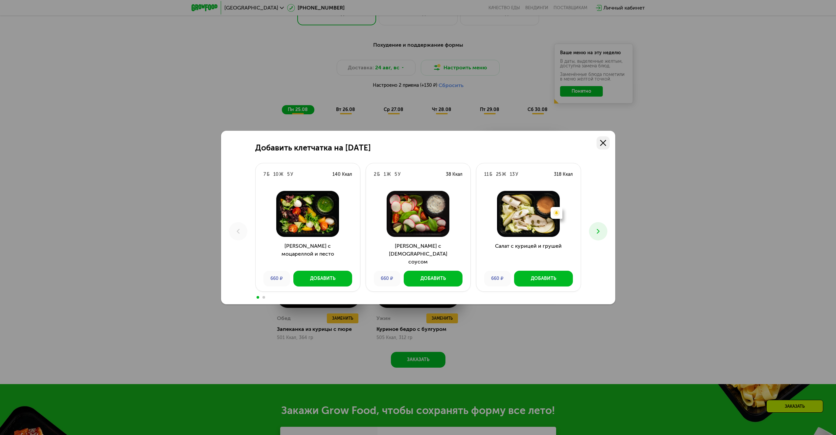
click at [601, 140] on icon at bounding box center [603, 143] width 6 height 6
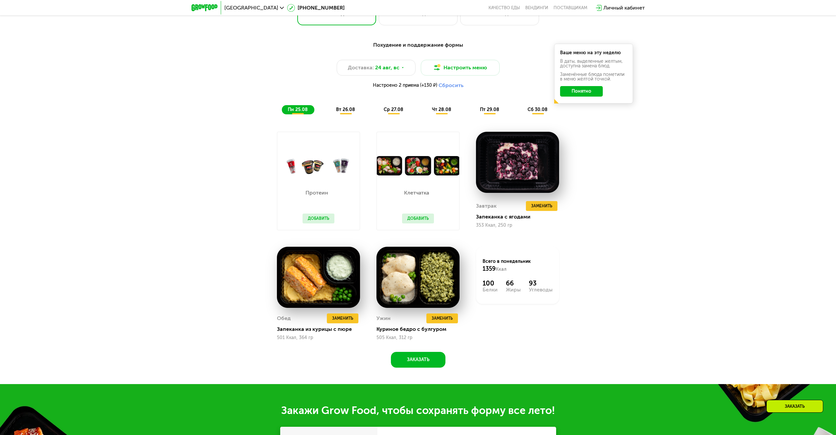
click at [316, 226] on div "Протеин Добавить" at bounding box center [318, 202] width 45 height 55
click at [318, 223] on button "Добавить" at bounding box center [318, 218] width 32 height 10
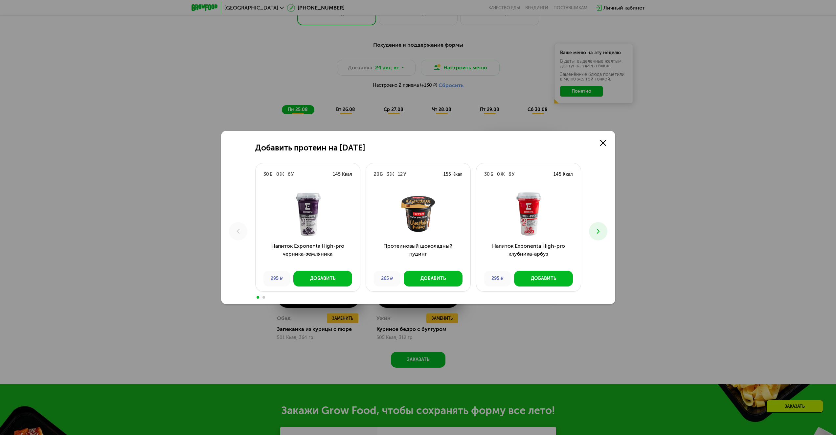
click at [600, 225] on button at bounding box center [598, 231] width 18 height 18
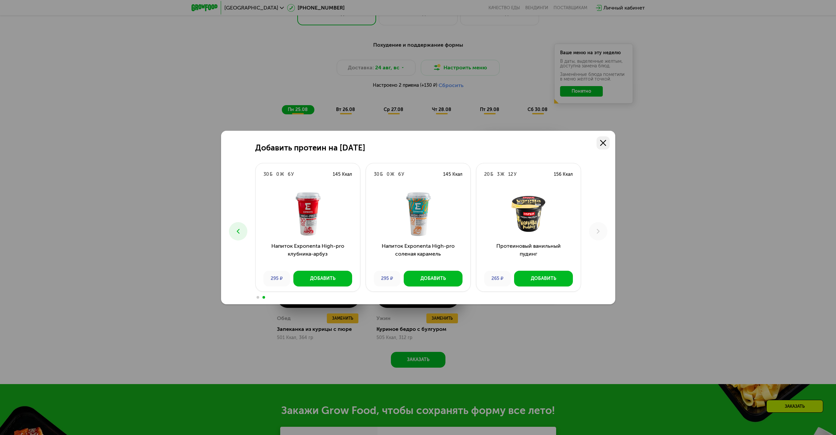
click at [602, 136] on link at bounding box center [602, 142] width 13 height 13
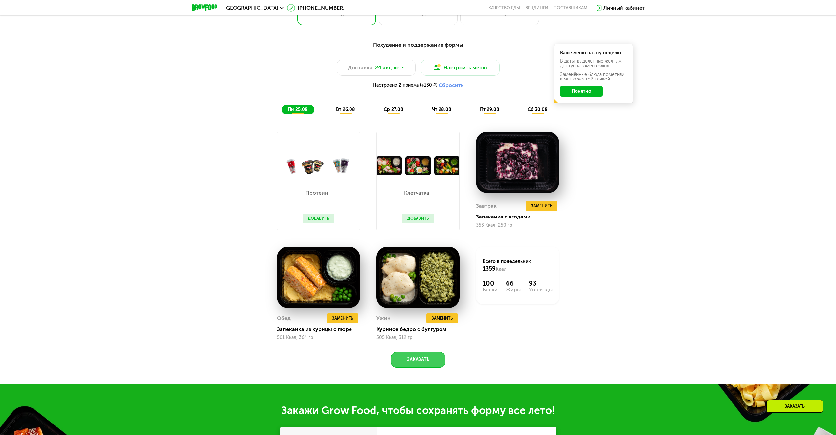
click at [423, 357] on button "Заказать" at bounding box center [418, 360] width 55 height 16
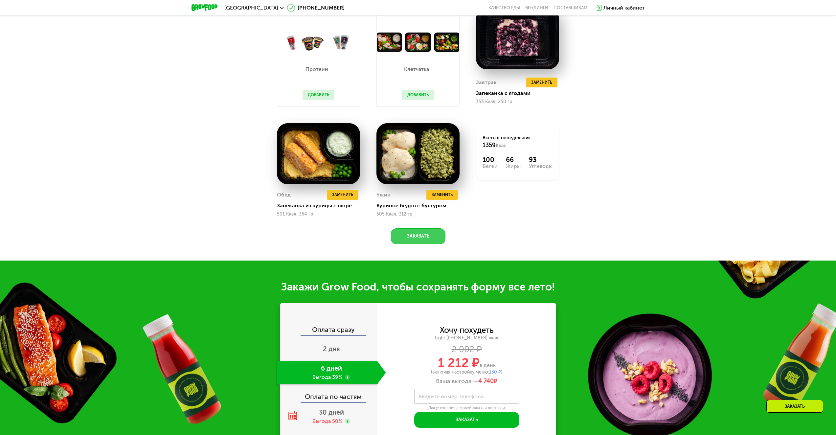
scroll to position [489, 0]
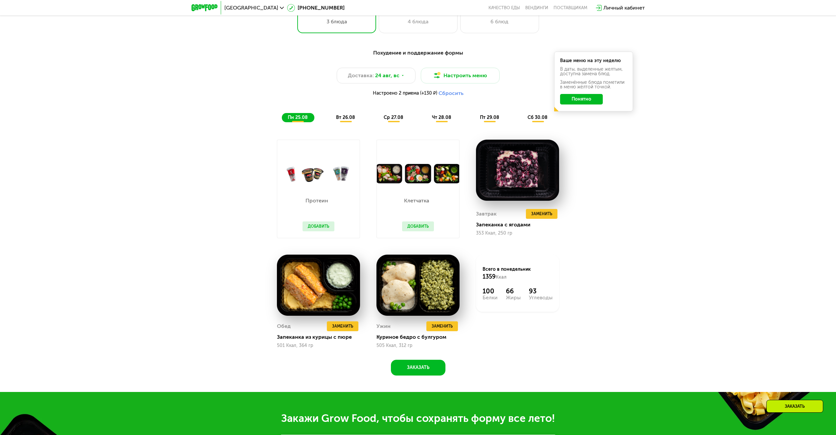
click at [352, 120] on span "вт 26.08" at bounding box center [345, 118] width 19 height 6
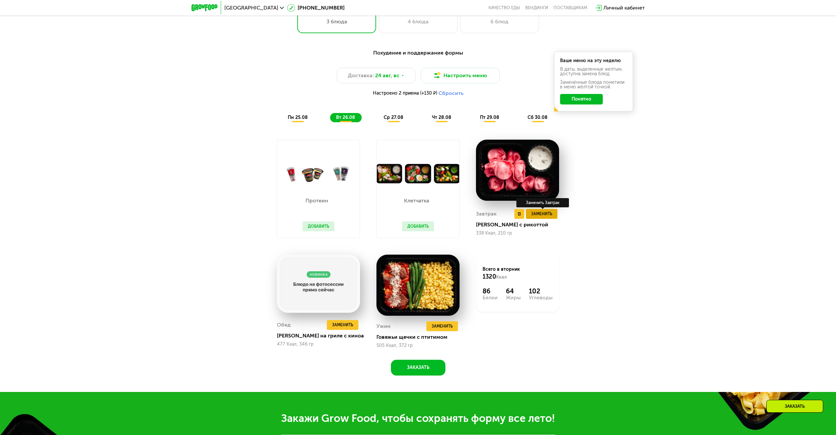
click at [533, 215] on span "Заменить" at bounding box center [541, 213] width 21 height 7
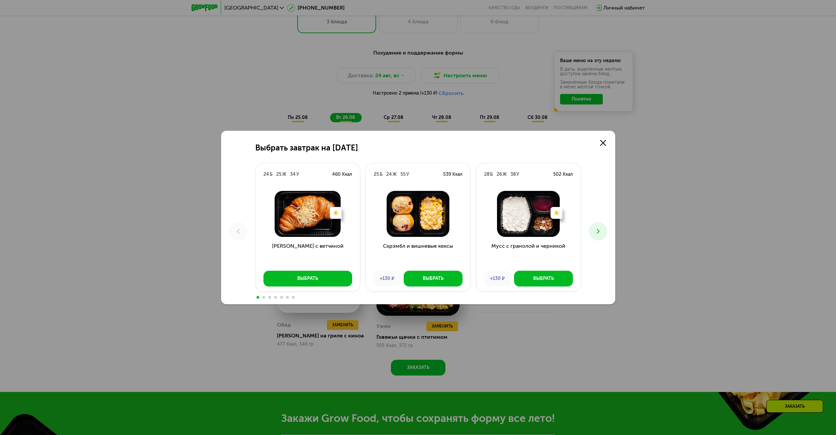
click at [595, 235] on button at bounding box center [598, 231] width 18 height 18
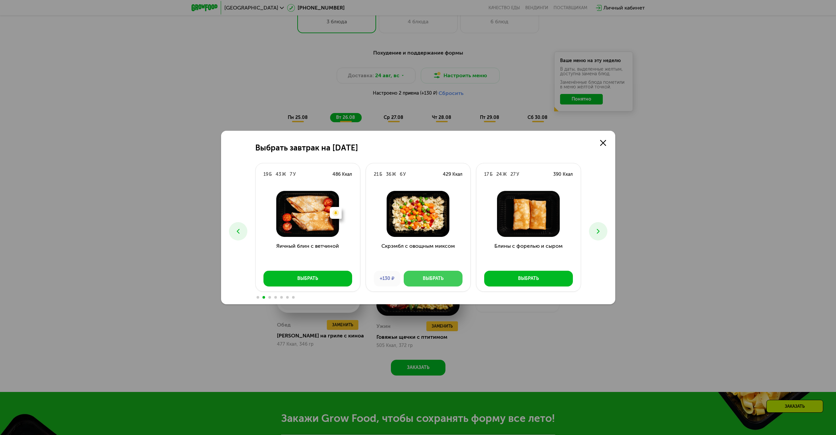
click at [449, 282] on button "Выбрать" at bounding box center [433, 279] width 59 height 16
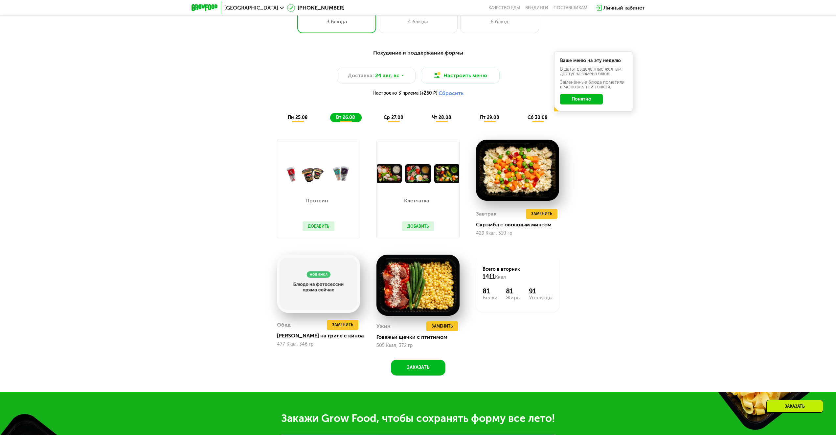
click at [399, 120] on span "ср 27.08" at bounding box center [394, 118] width 20 height 6
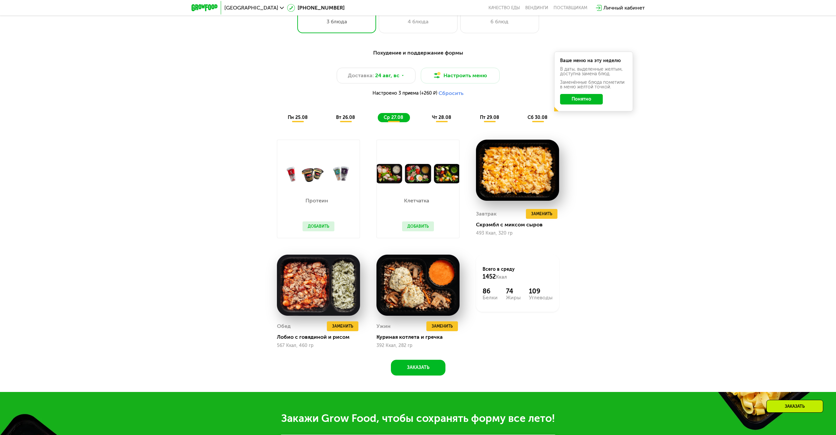
click at [440, 120] on span "чт 28.08" at bounding box center [441, 118] width 19 height 6
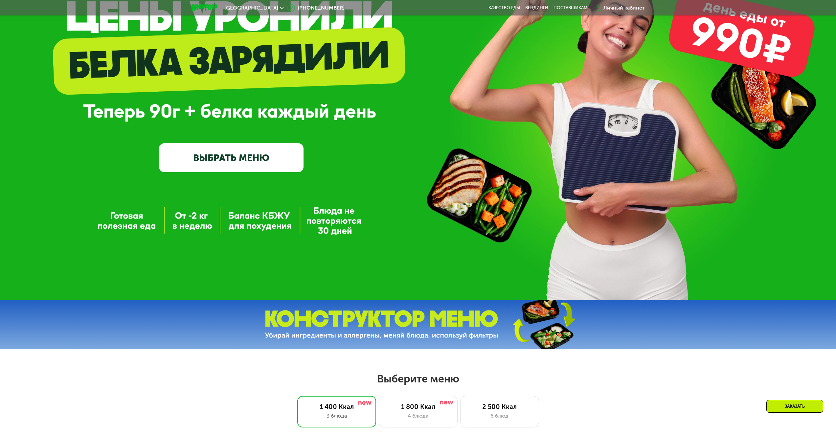
scroll to position [0, 0]
